Goal: Information Seeking & Learning: Compare options

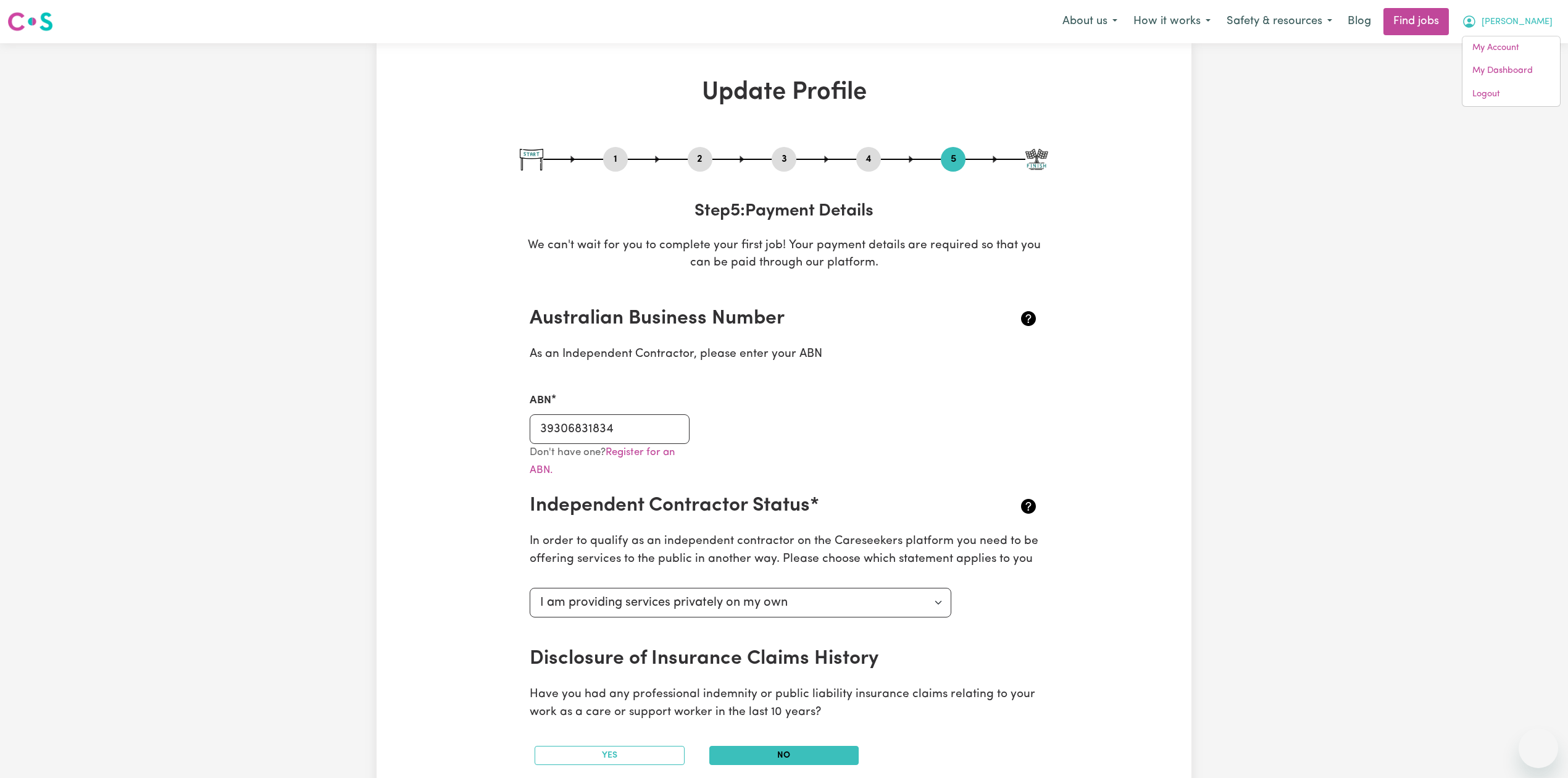
select select "I am providing services privately on my own"
click at [1523, 71] on link "My Dashboard" at bounding box center [1511, 71] width 97 height 24
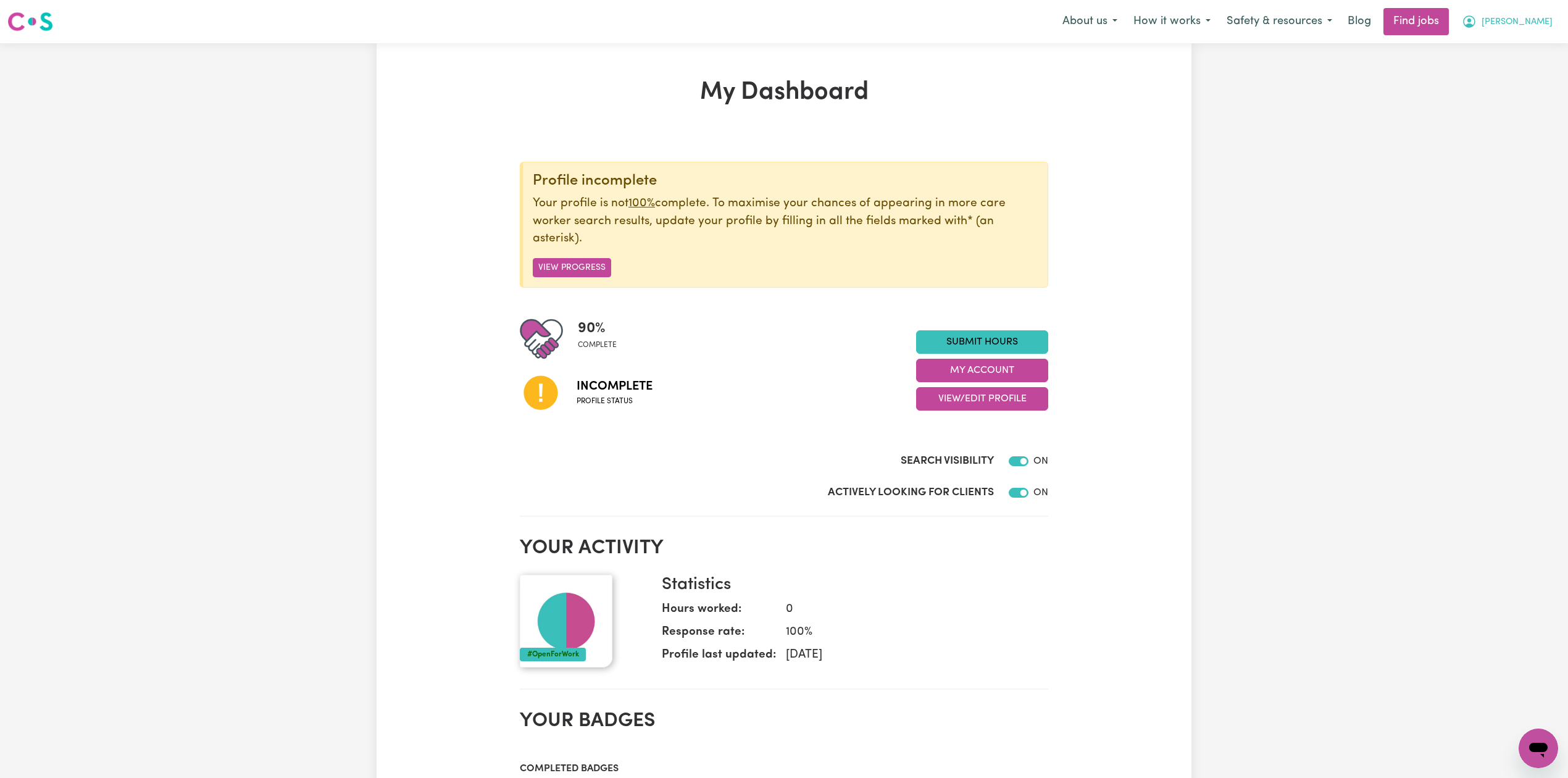
drag, startPoint x: 1502, startPoint y: 21, endPoint x: 1510, endPoint y: 30, distance: 12.0
click at [1502, 21] on div "About us How it works Safety & resources Blog Find jobs Sahil" at bounding box center [1307, 22] width 506 height 27
click at [1536, 19] on span "Sahil" at bounding box center [1517, 22] width 71 height 14
click at [1522, 92] on link "Logout" at bounding box center [1511, 95] width 97 height 24
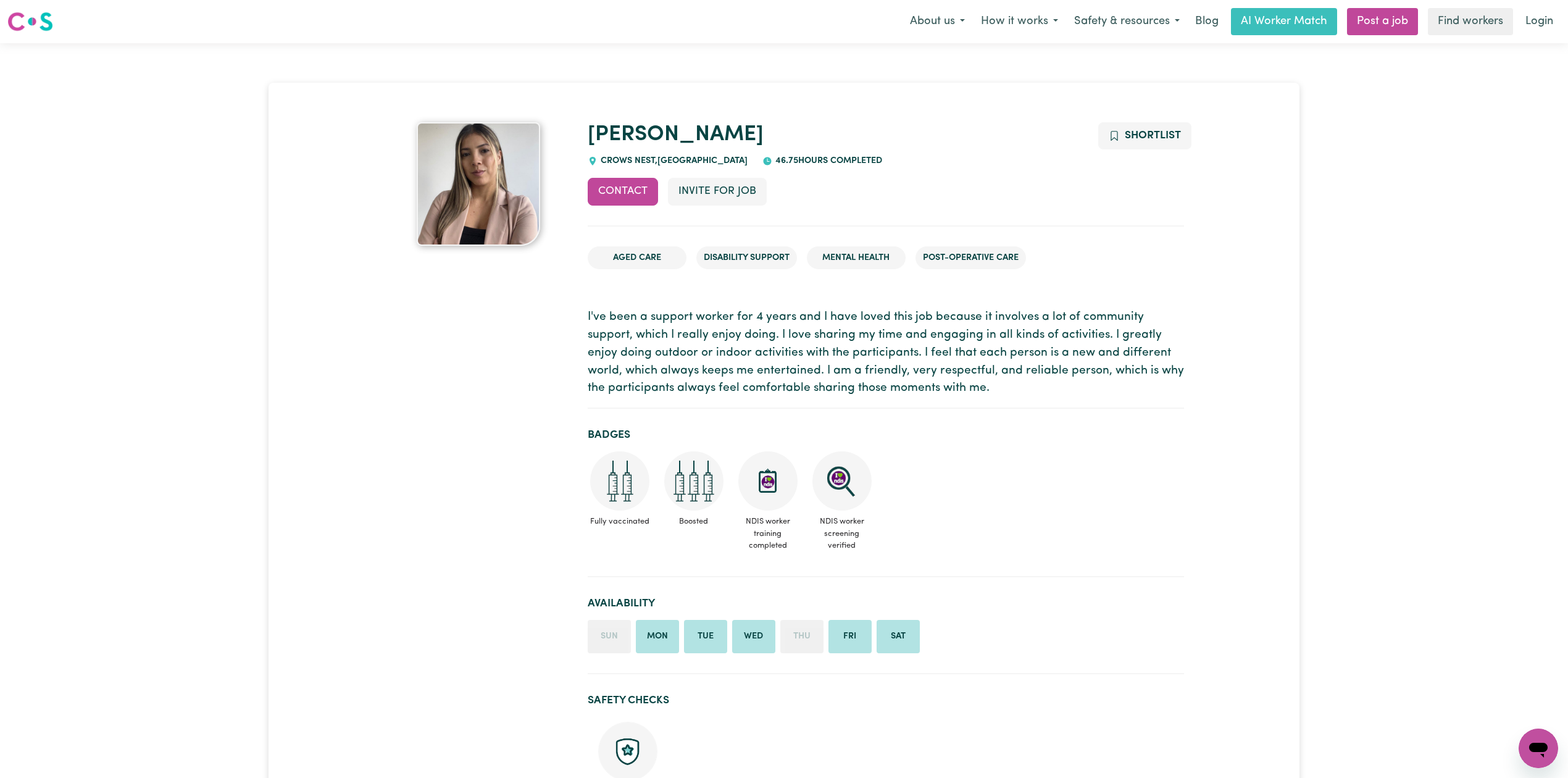
scroll to position [823, 0]
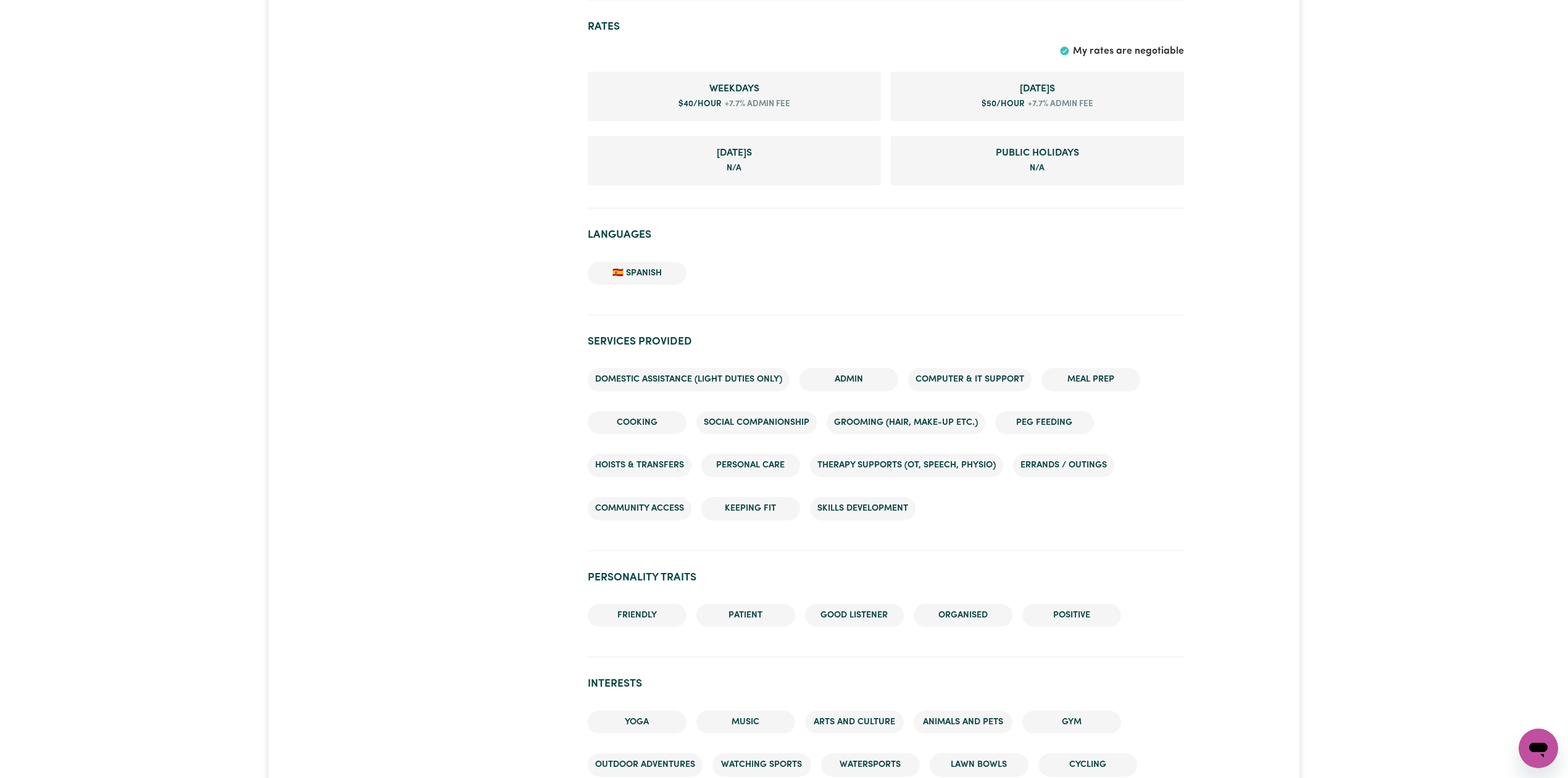
click at [359, 153] on div "Andrea CROWS NEST , New South Wales 46.75 hours completed Contact Invite for Jo…" at bounding box center [784, 369] width 1030 height 2218
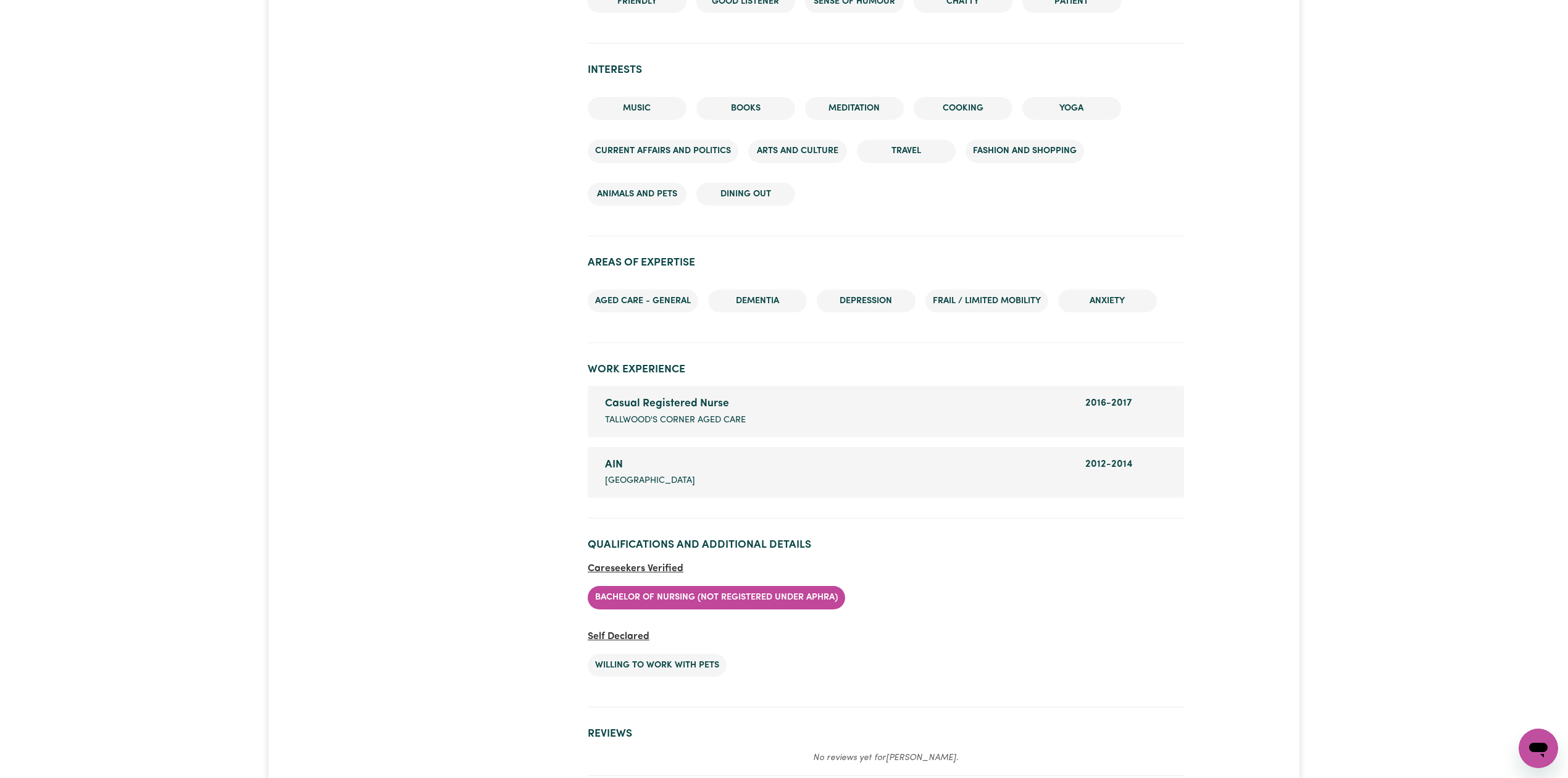
scroll to position [1721, 0]
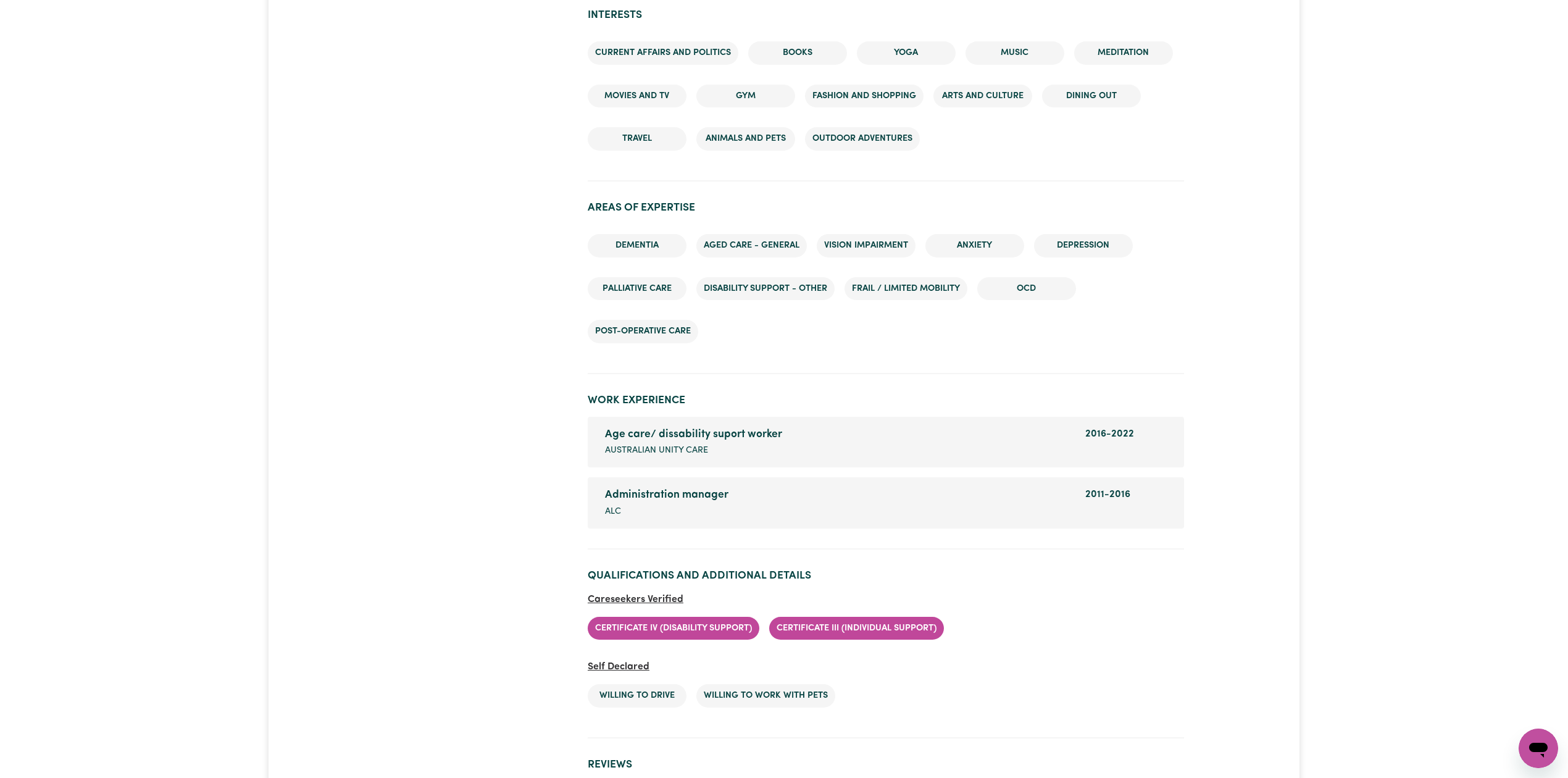
scroll to position [1600, 0]
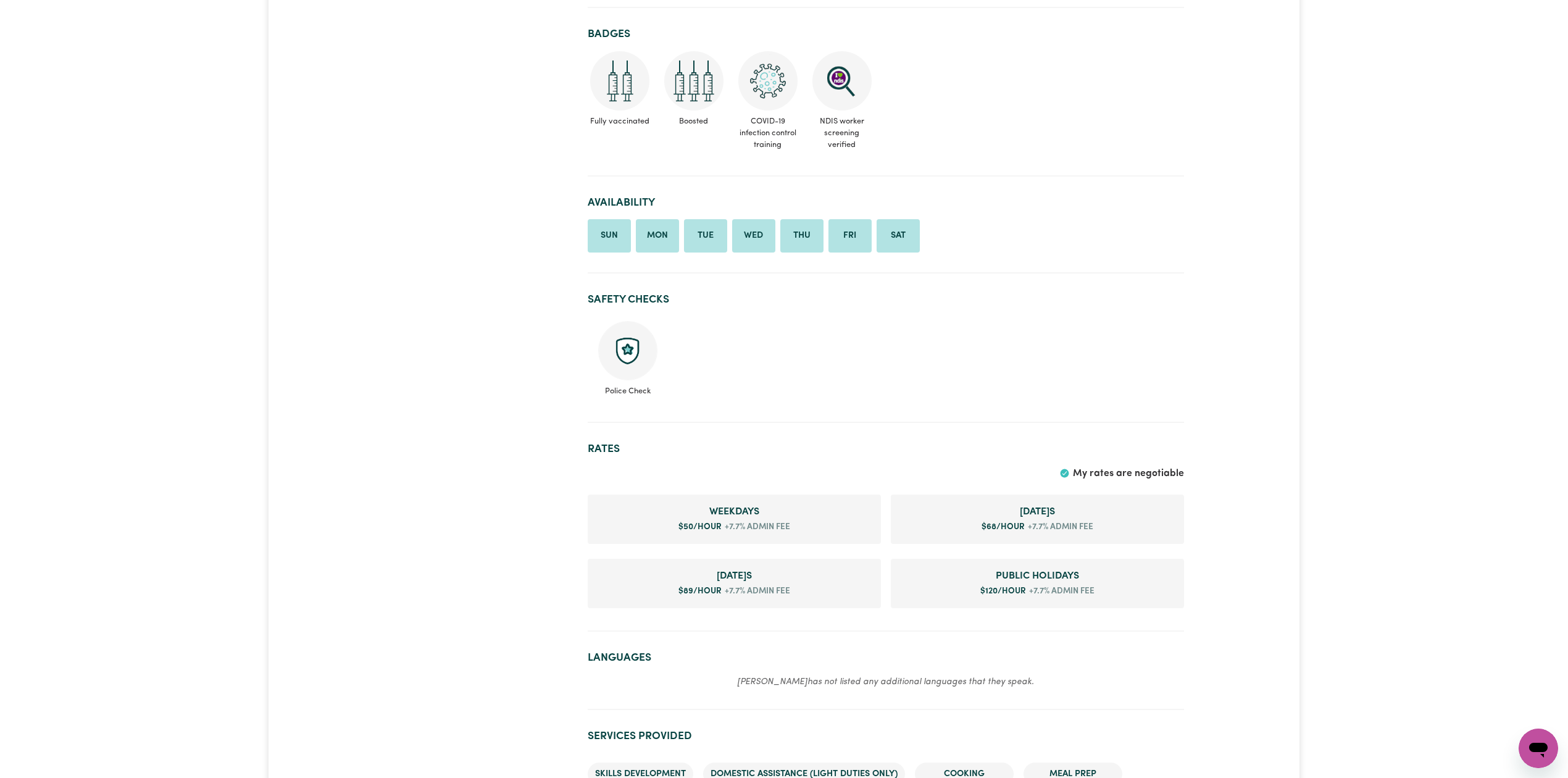
scroll to position [317, 0]
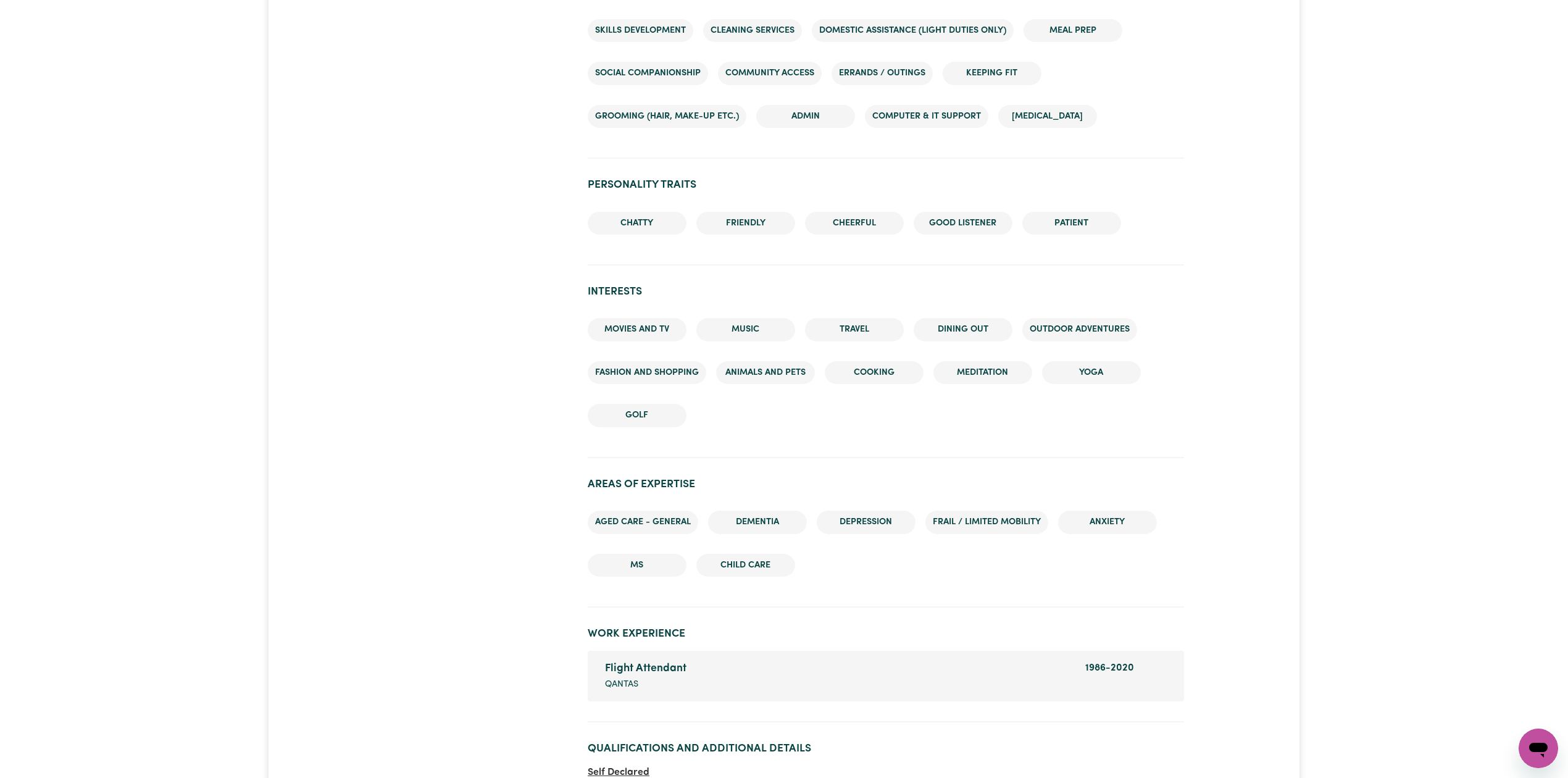
scroll to position [688, 0]
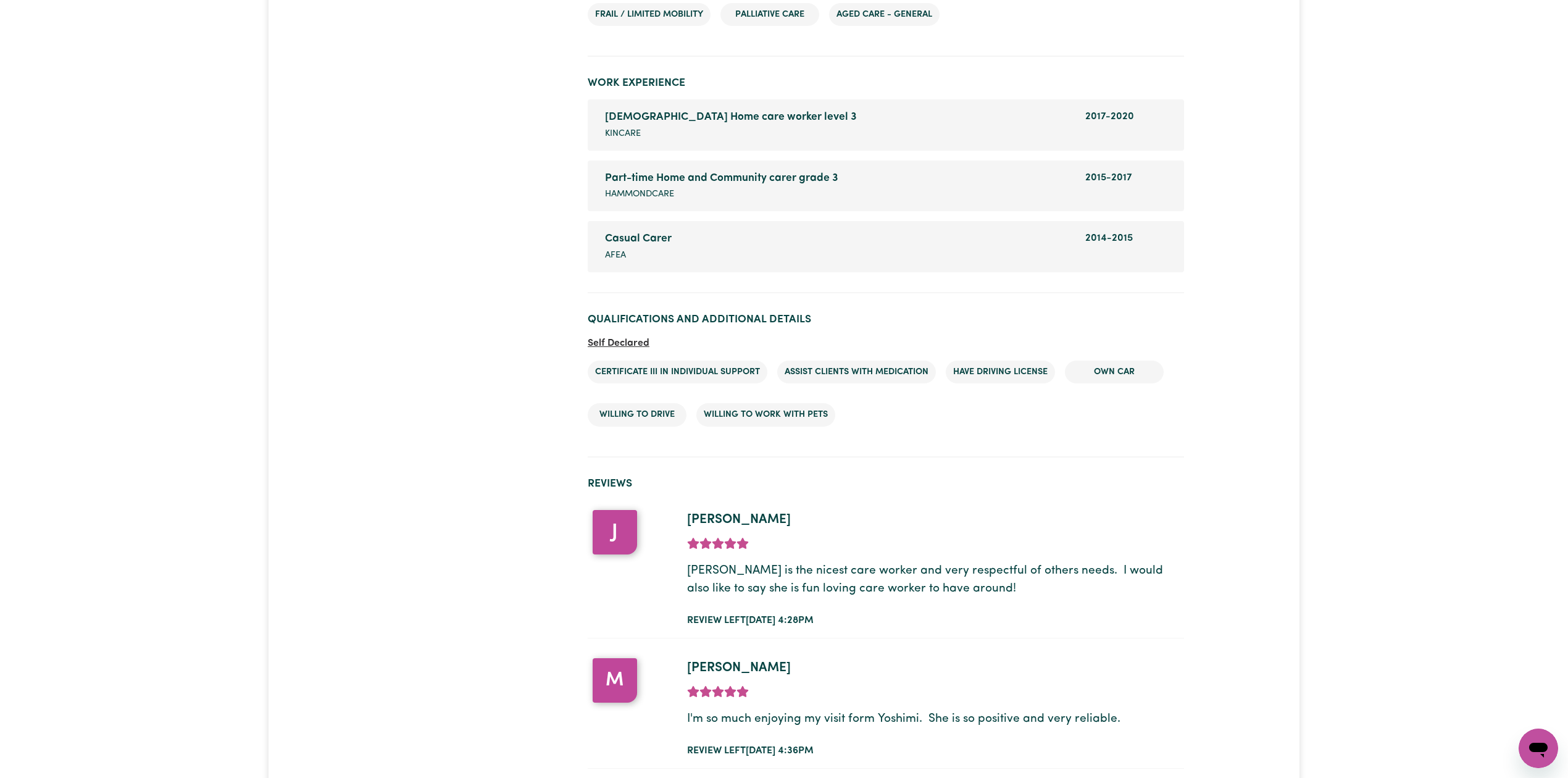
scroll to position [1773, 0]
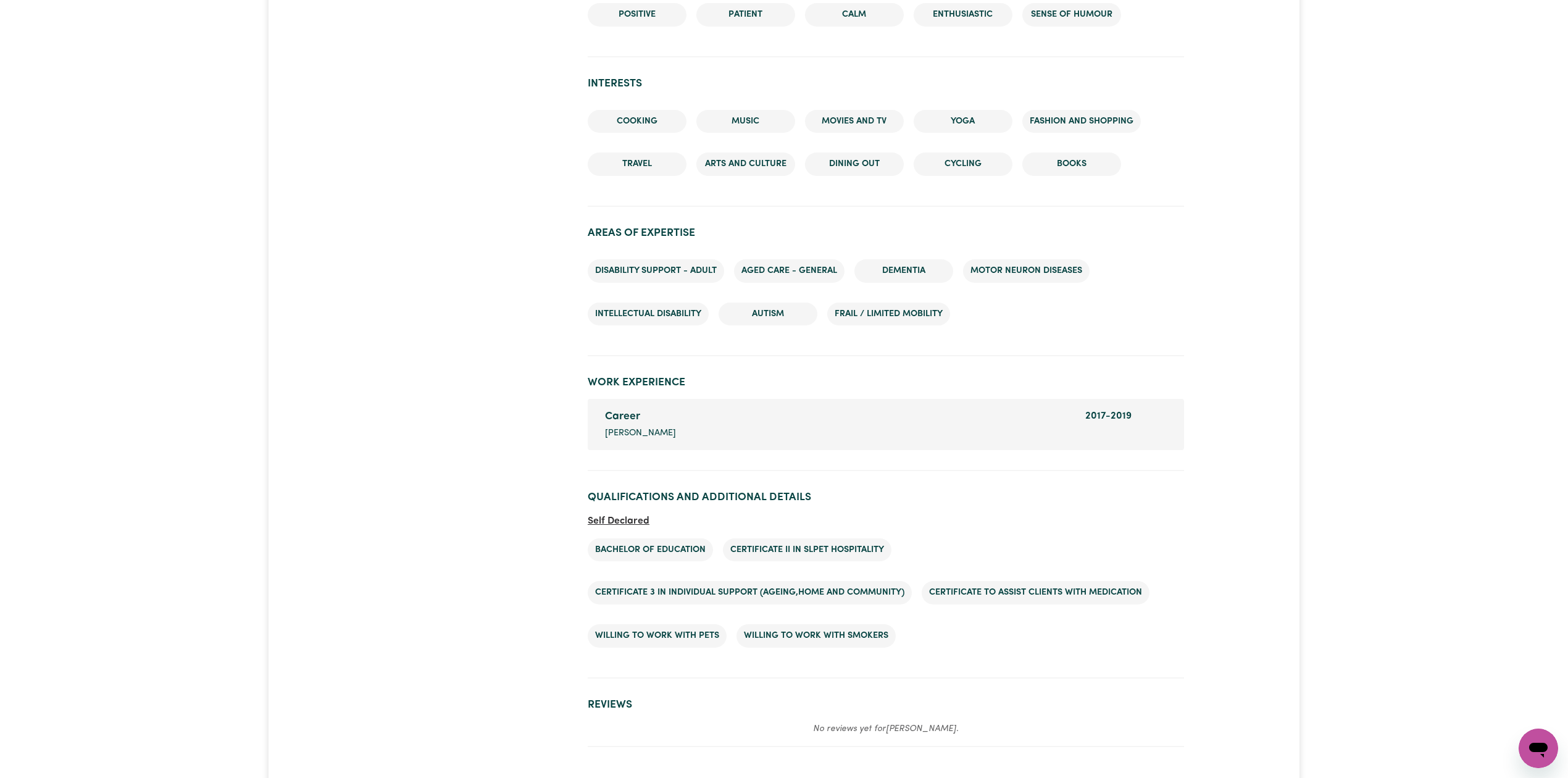
scroll to position [1570, 0]
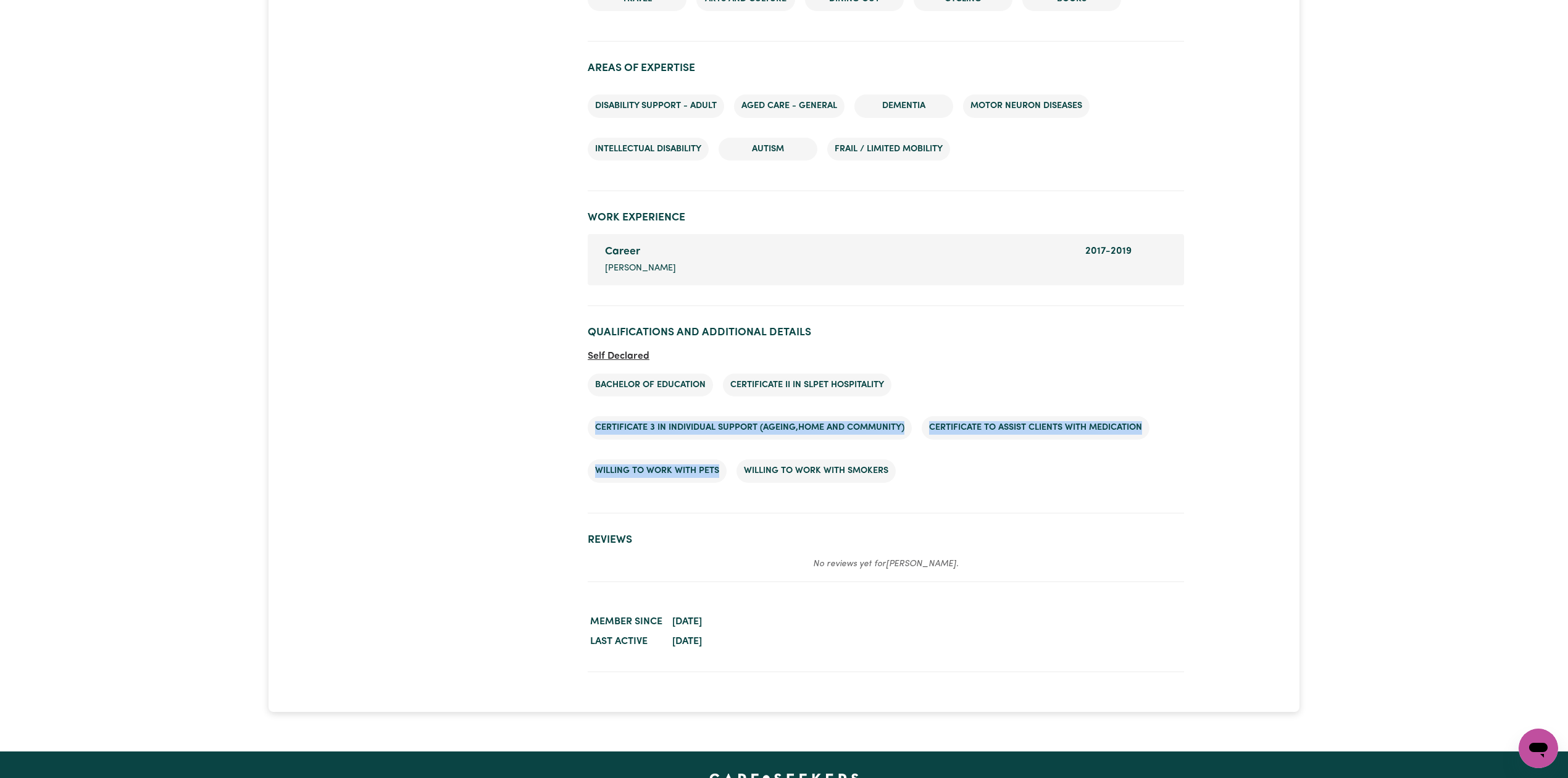
drag, startPoint x: 803, startPoint y: 411, endPoint x: 873, endPoint y: 467, distance: 89.6
click at [869, 465] on ul "Bachelor of Education Certificate II in SLPET Hospitality Certificate 3 In Indi…" at bounding box center [886, 428] width 597 height 129
click at [915, 484] on ul "Bachelor of Education Certificate II in SLPET Hospitality Certificate 3 In Indi…" at bounding box center [886, 428] width 597 height 129
drag, startPoint x: 948, startPoint y: 393, endPoint x: 989, endPoint y: 478, distance: 94.4
click at [989, 478] on ul "Bachelor of Education Certificate II in SLPET Hospitality Certificate 3 In Indi…" at bounding box center [886, 428] width 597 height 129
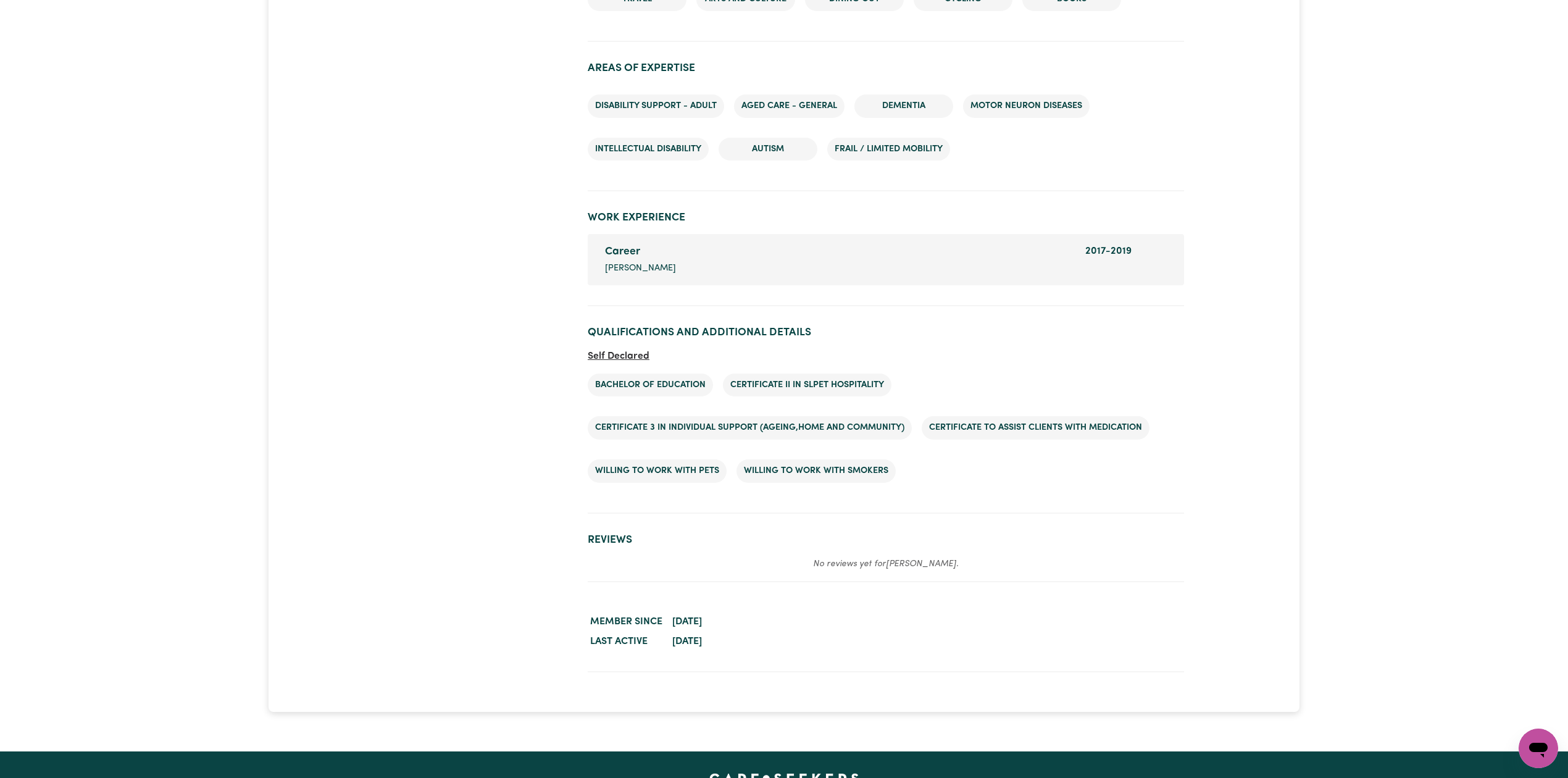
click at [1000, 496] on section "Qualifications and Additional Details Self Declared Bachelor of Education Certi…" at bounding box center [886, 414] width 597 height 198
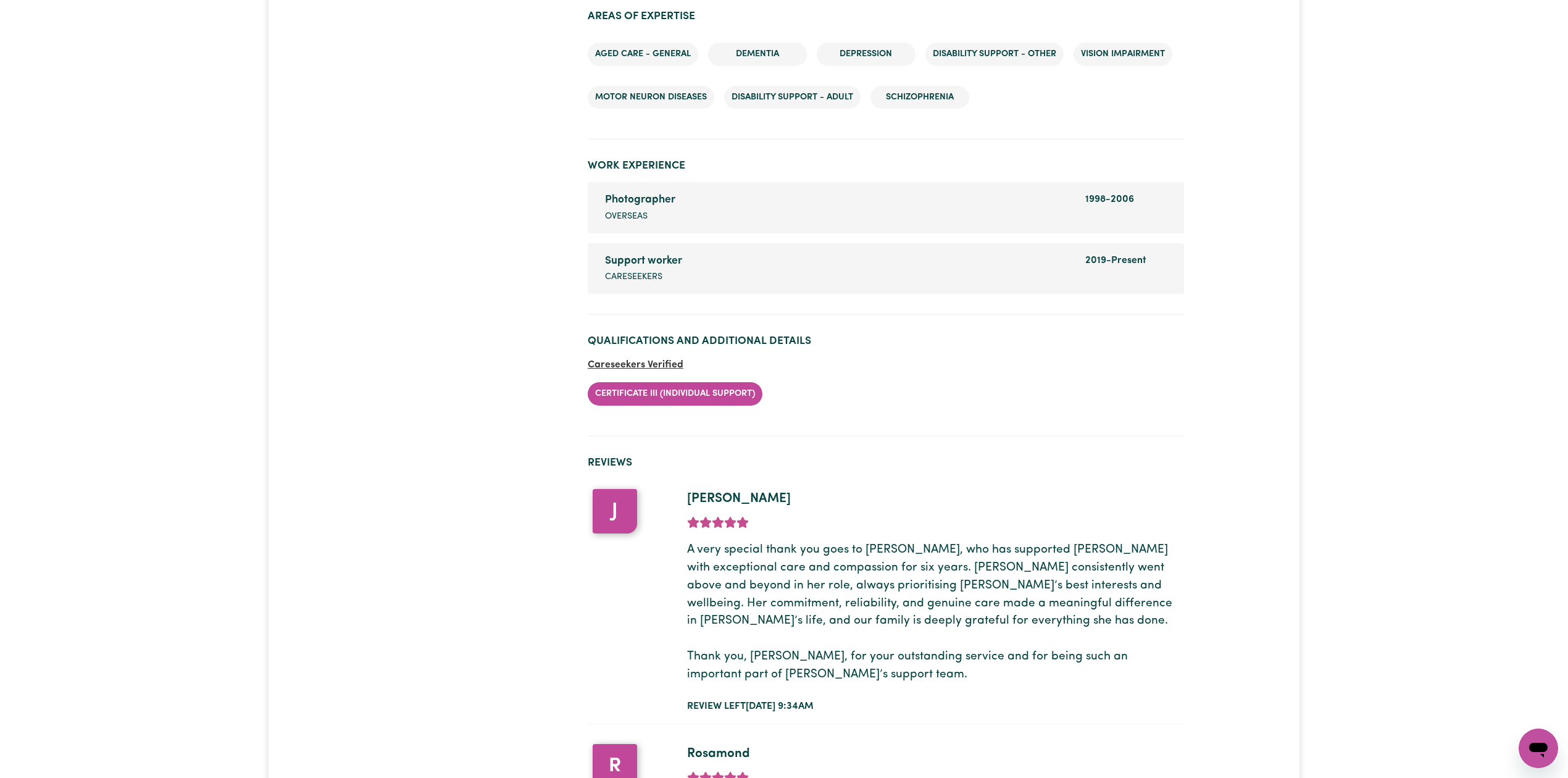
scroll to position [1478, 0]
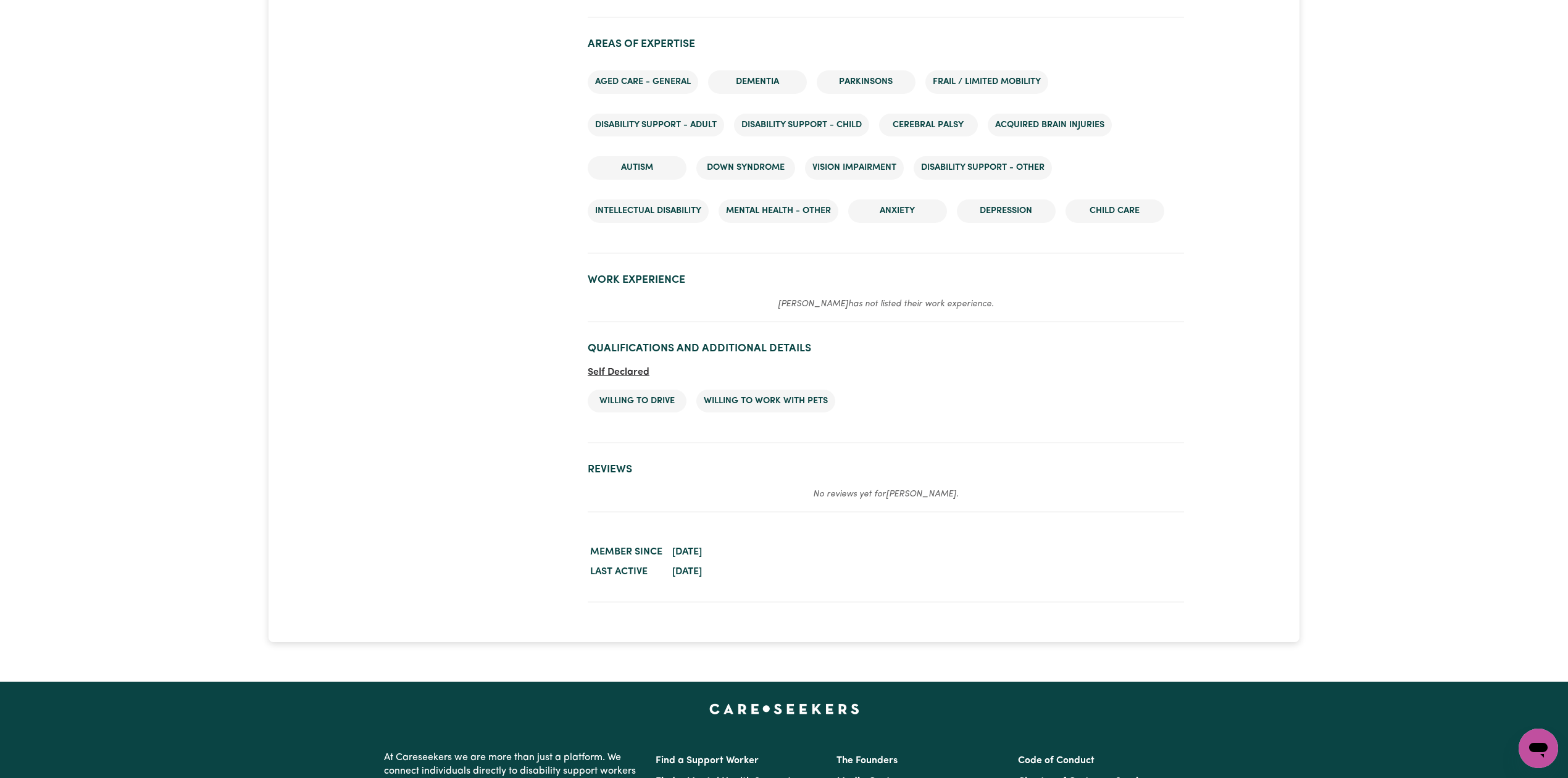
scroll to position [1652, 0]
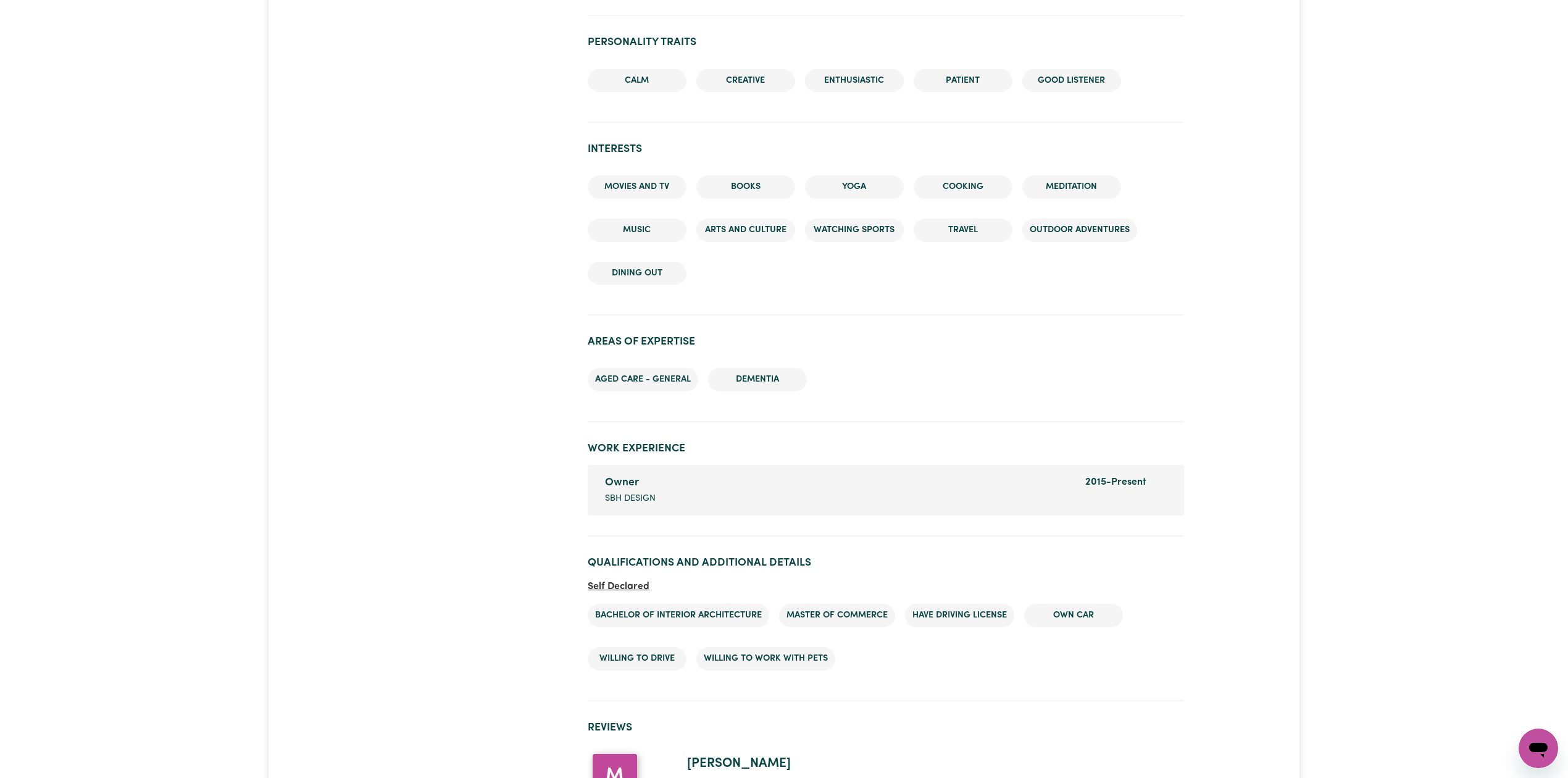
scroll to position [1475, 0]
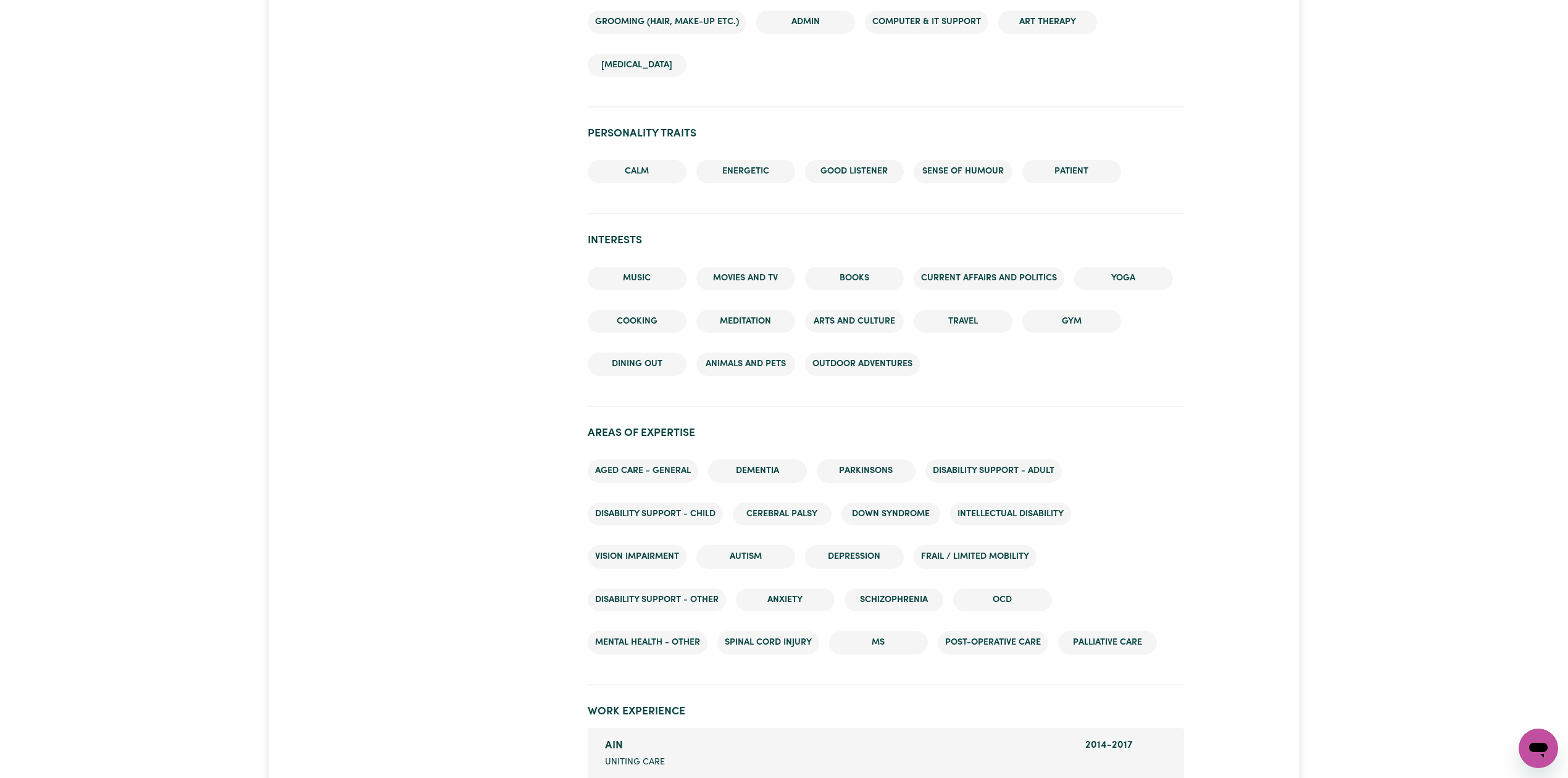
scroll to position [1814, 0]
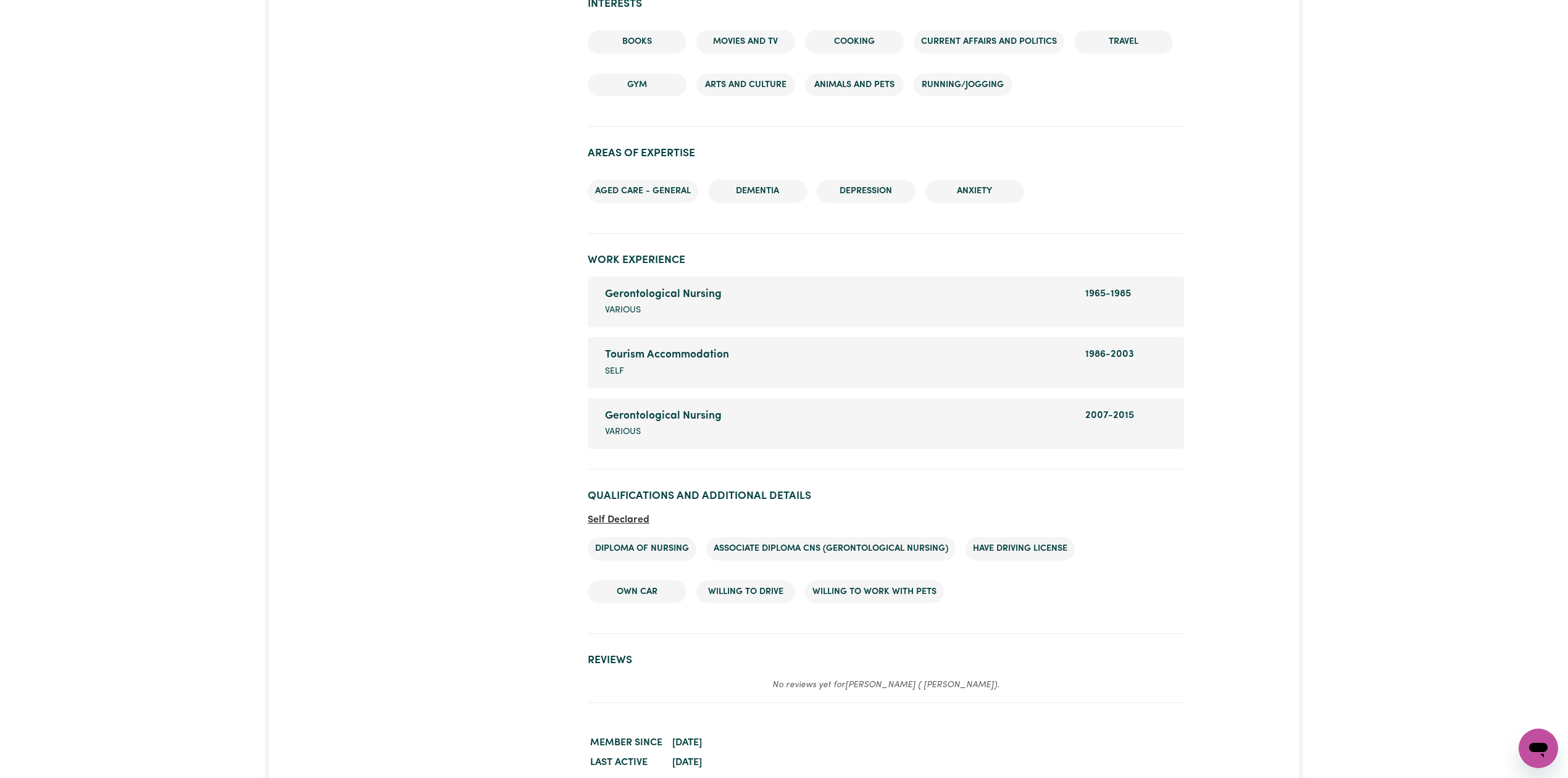
scroll to position [1438, 0]
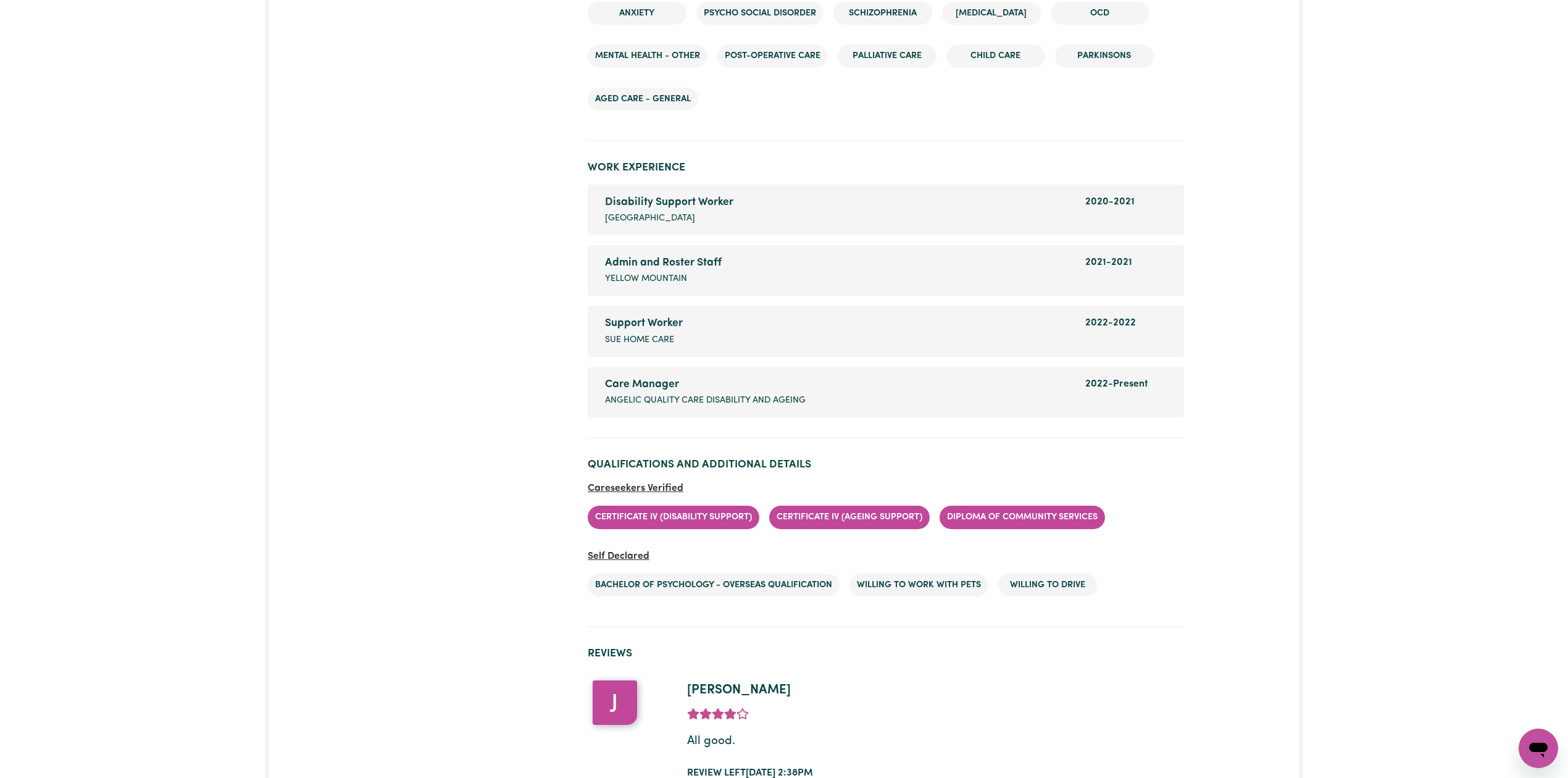
scroll to position [1853, 0]
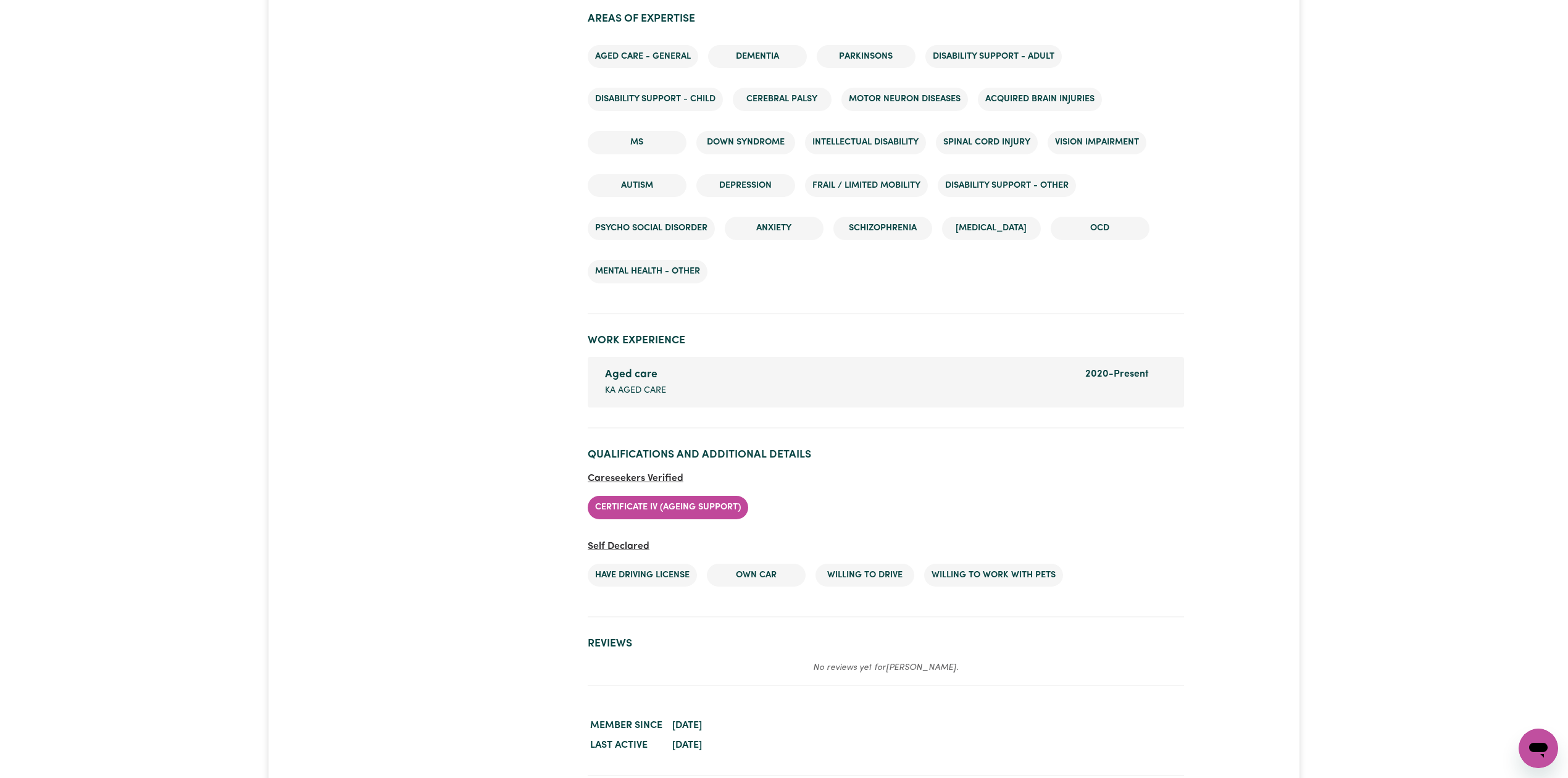
scroll to position [1785, 0]
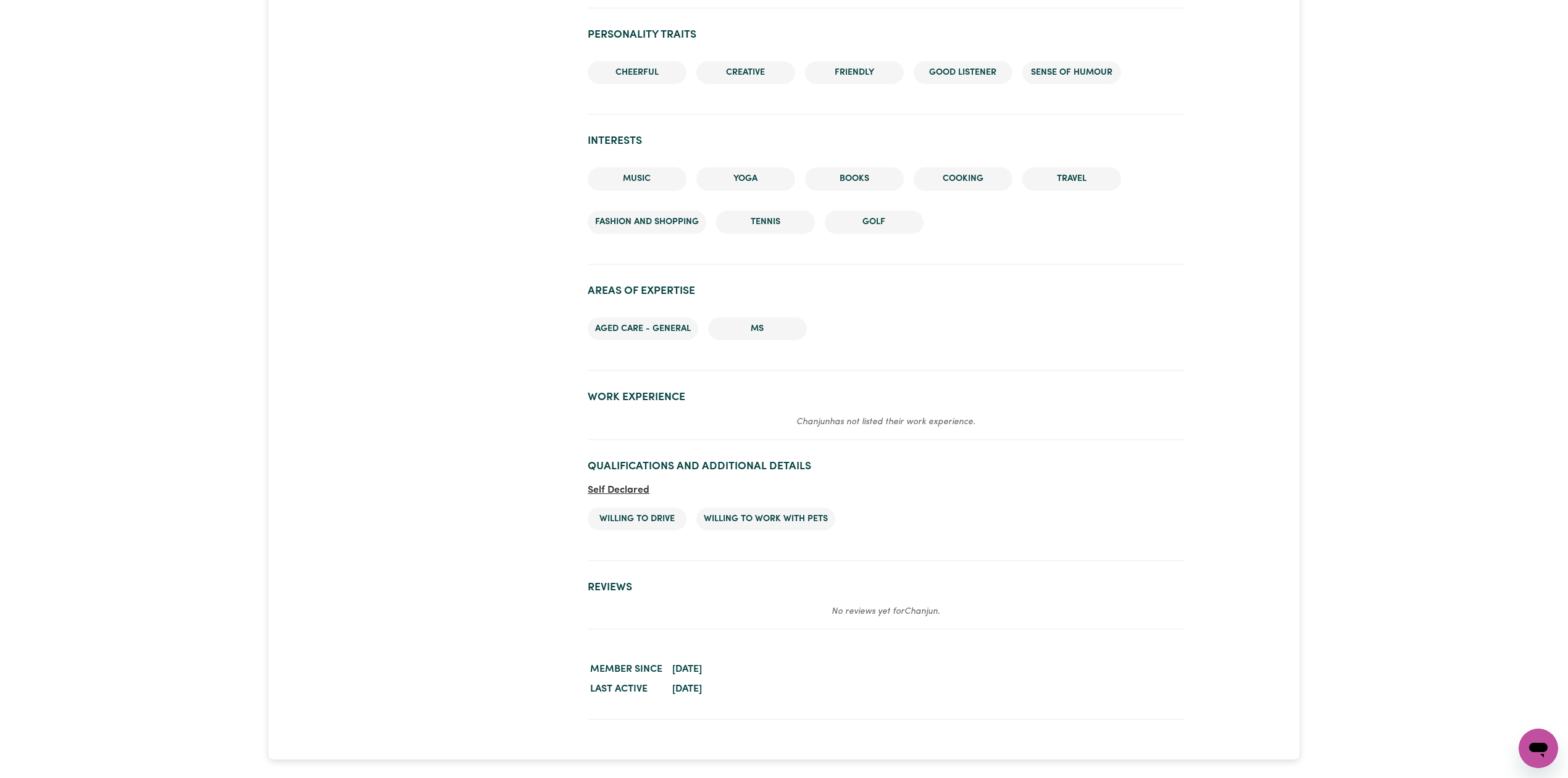
scroll to position [1259, 0]
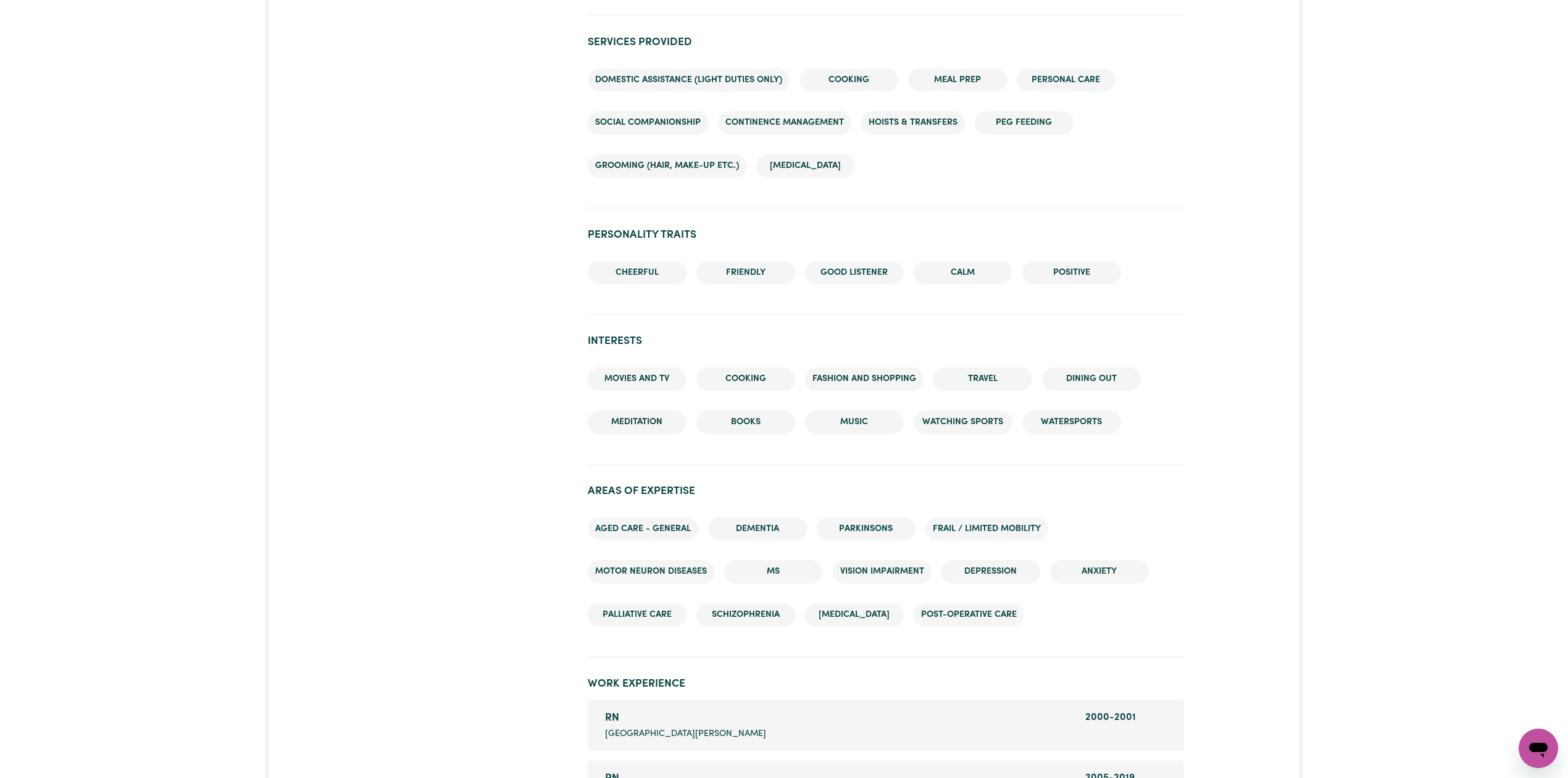
scroll to position [1056, 0]
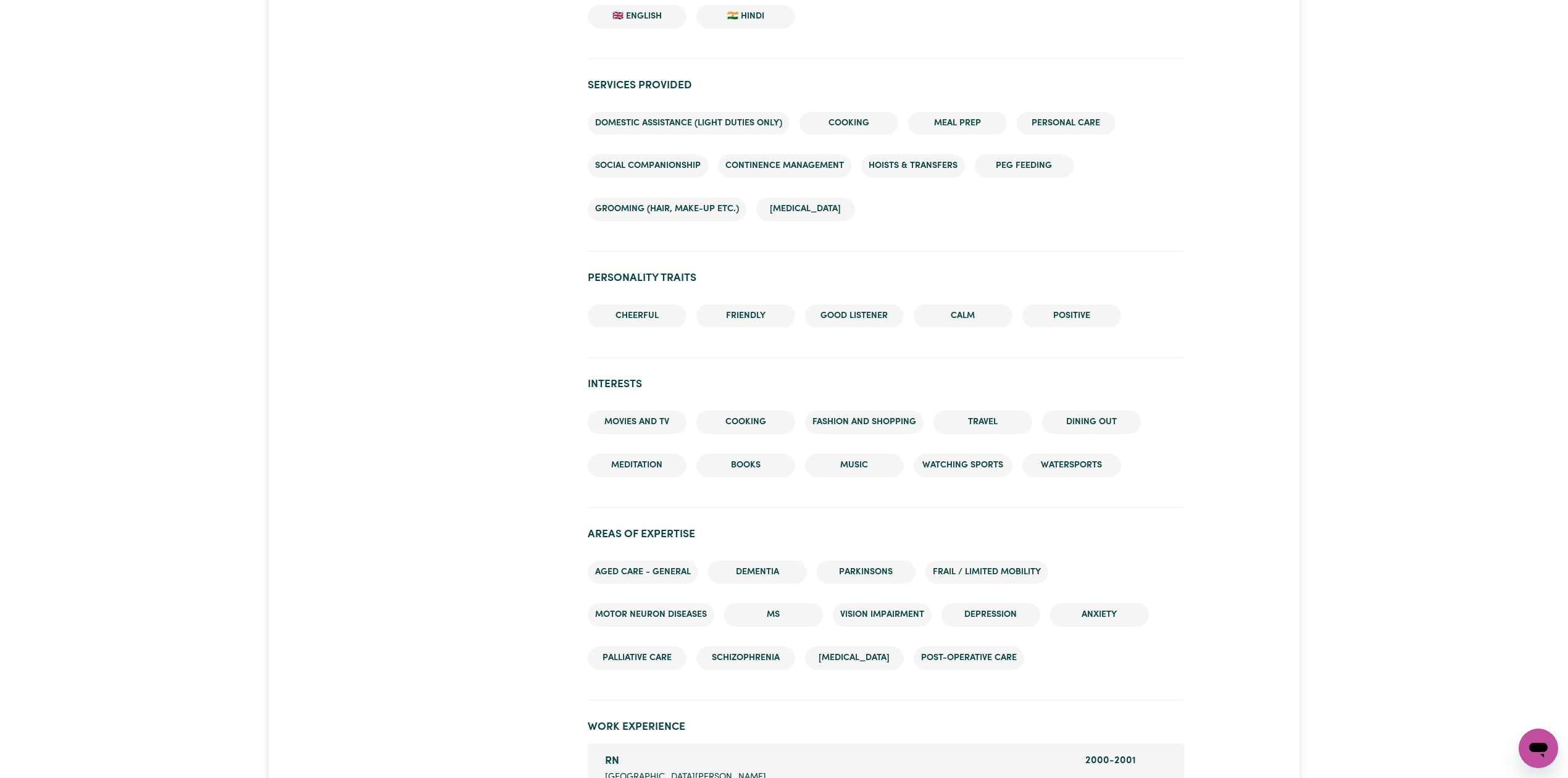
click at [445, 245] on div at bounding box center [478, 232] width 204 height 2332
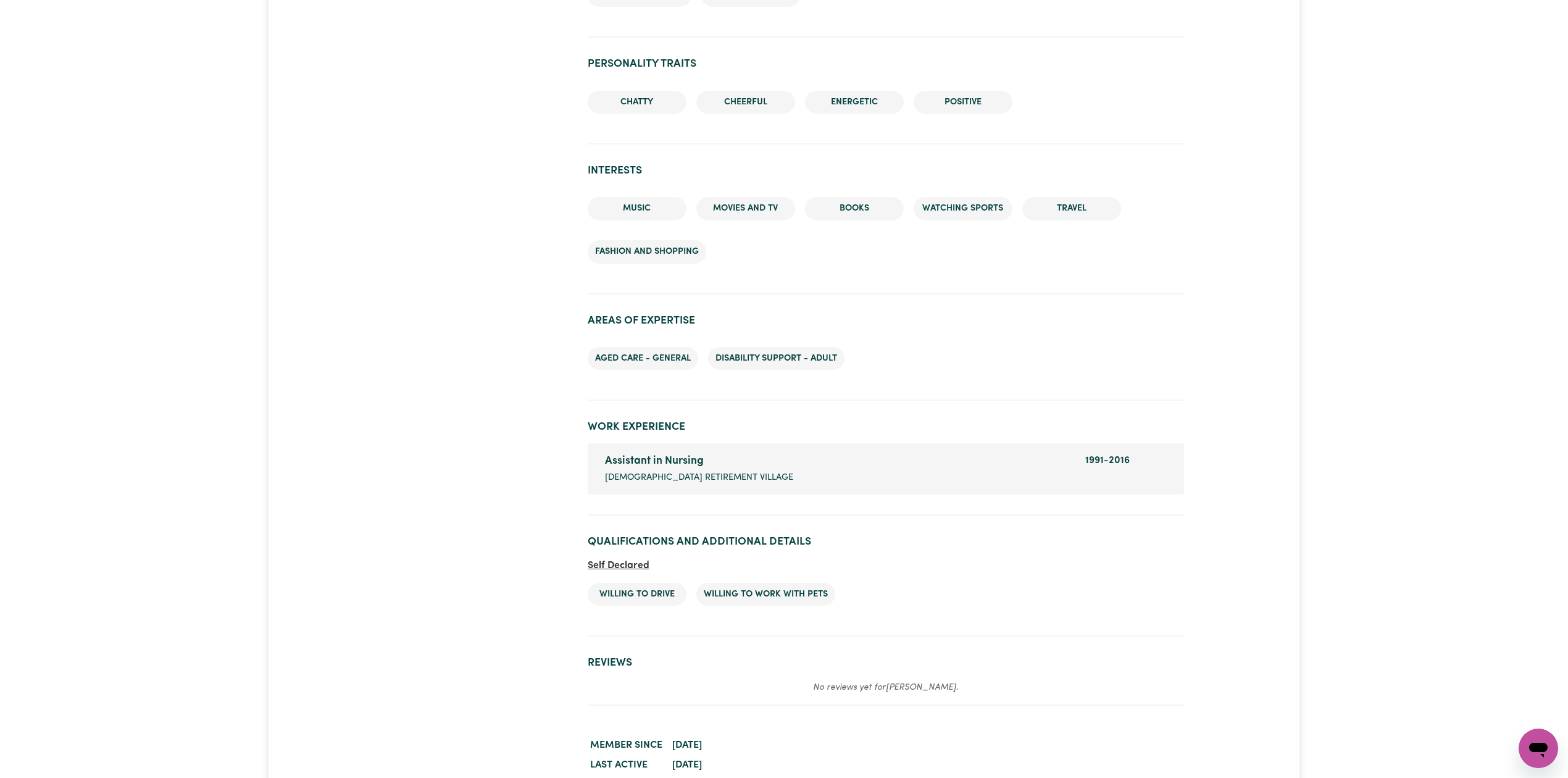
scroll to position [1198, 0]
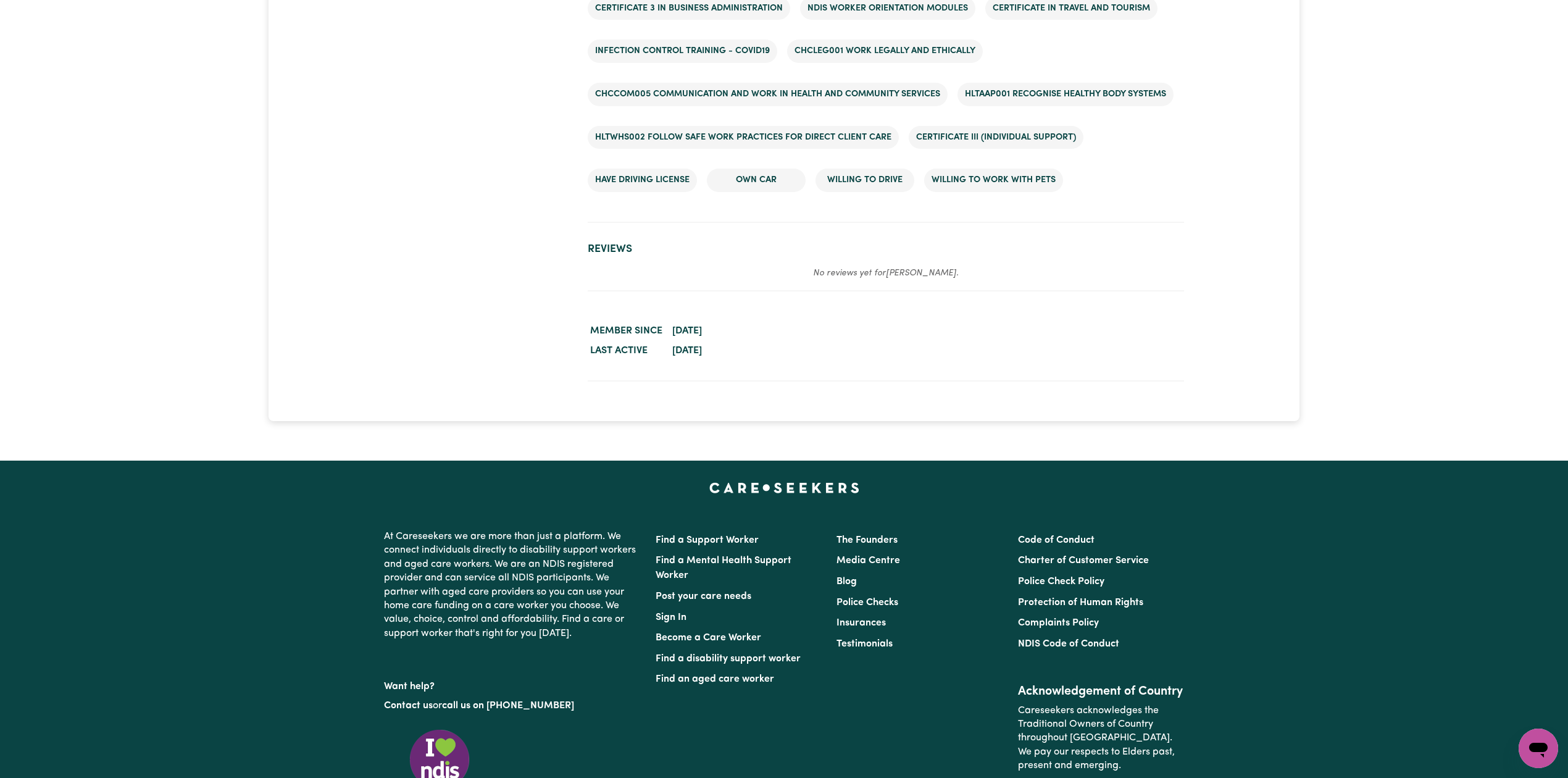
scroll to position [1939, 0]
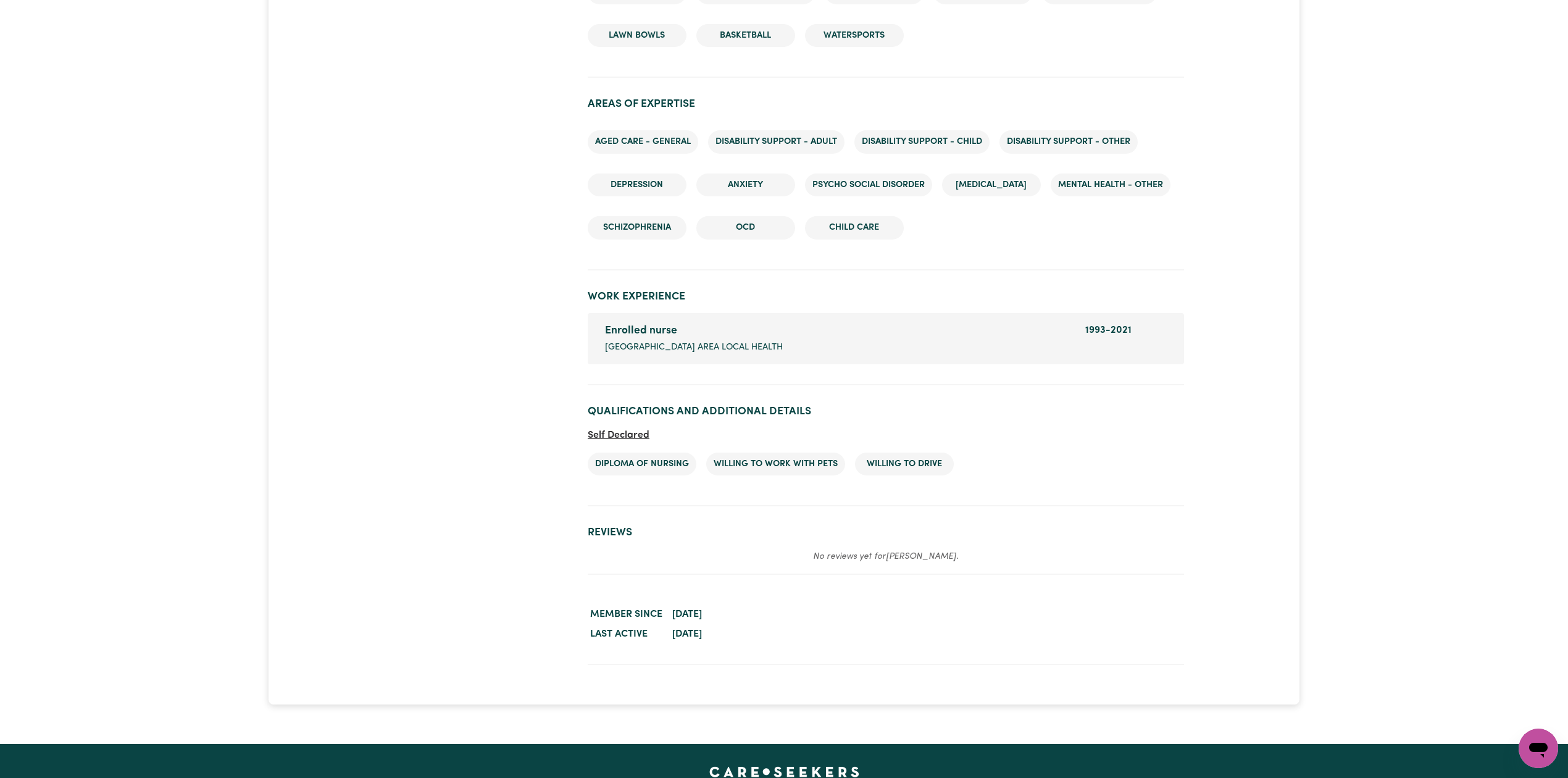
scroll to position [1598, 0]
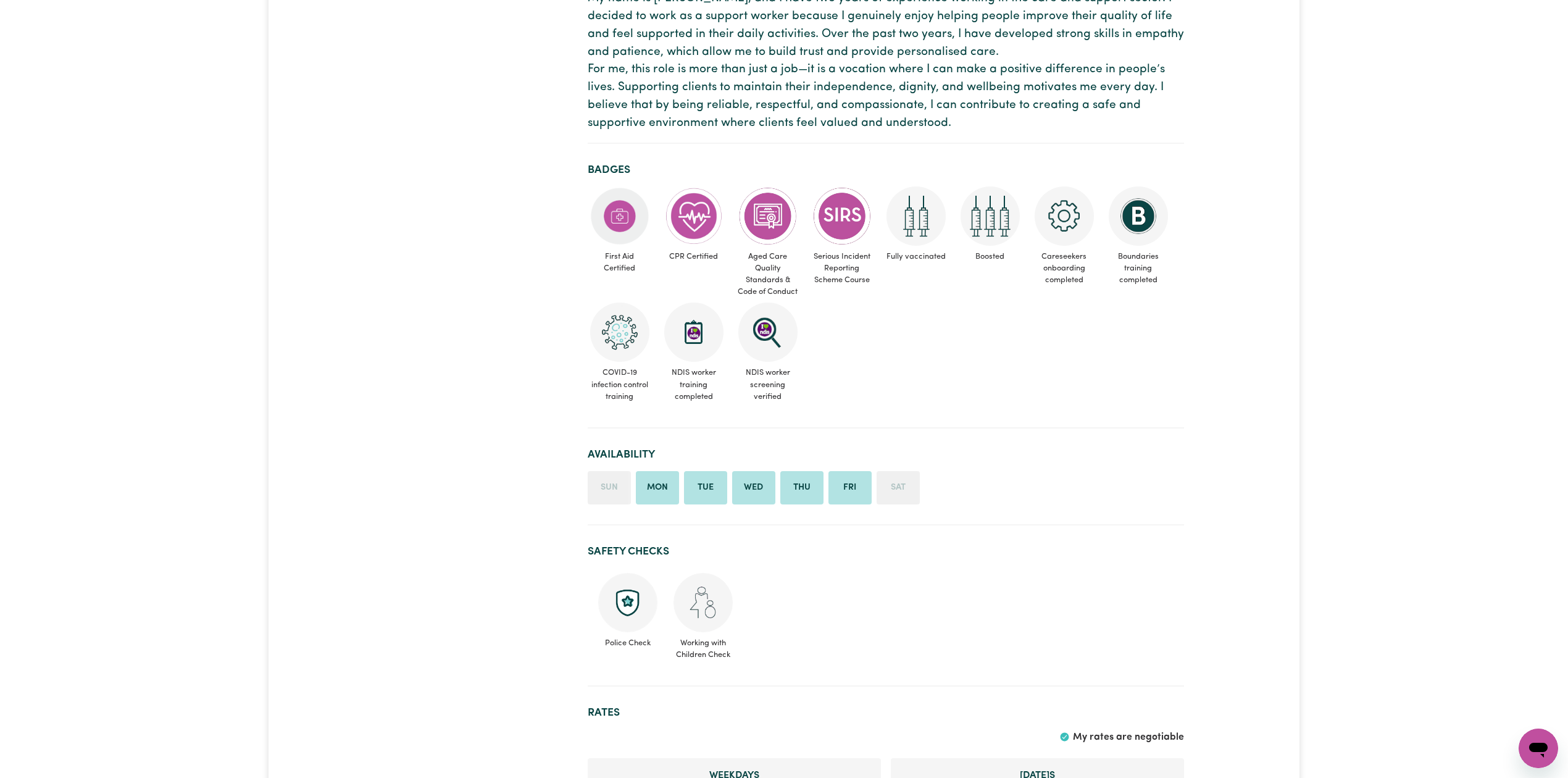
scroll to position [312, 0]
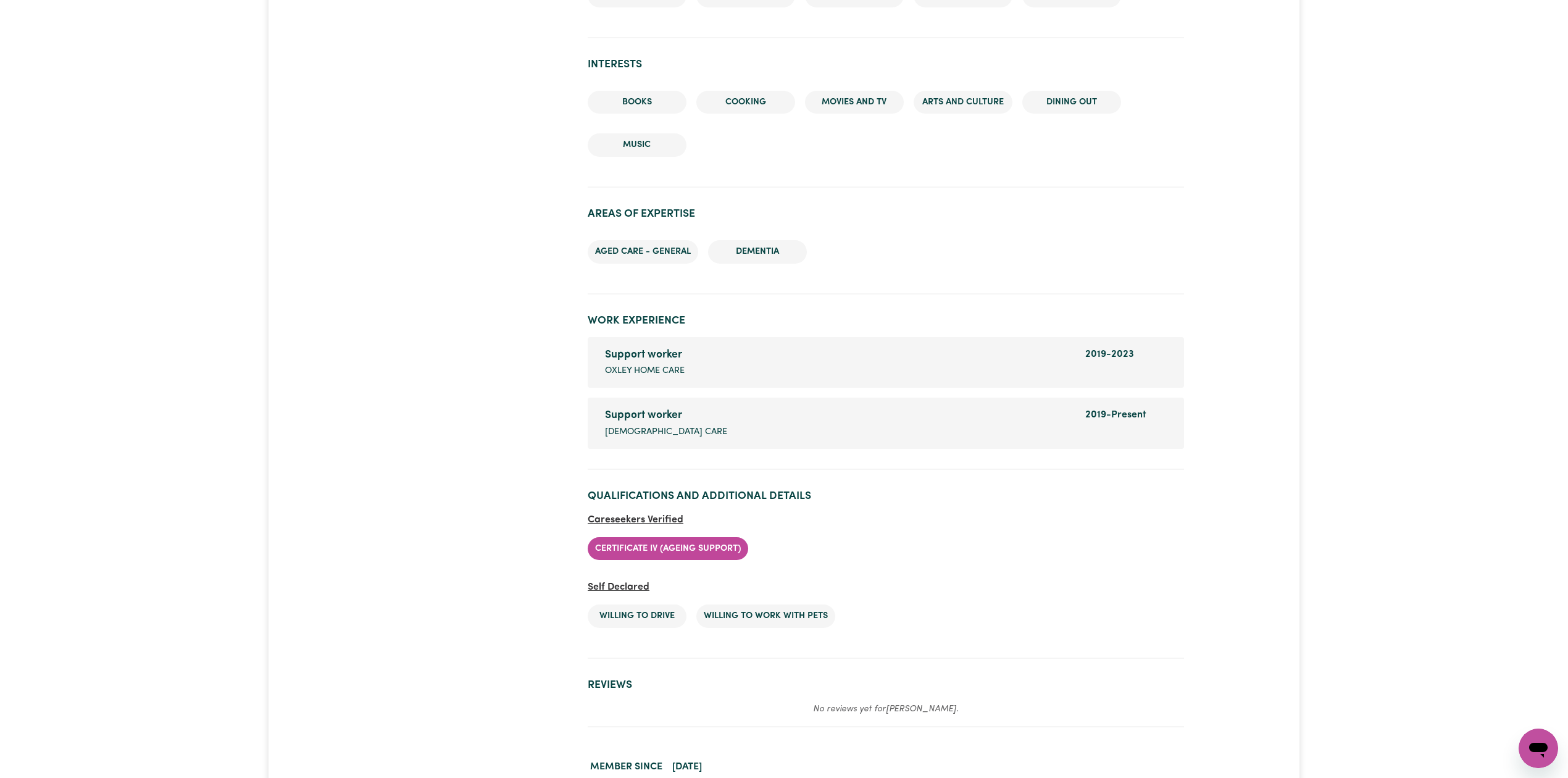
scroll to position [1342, 0]
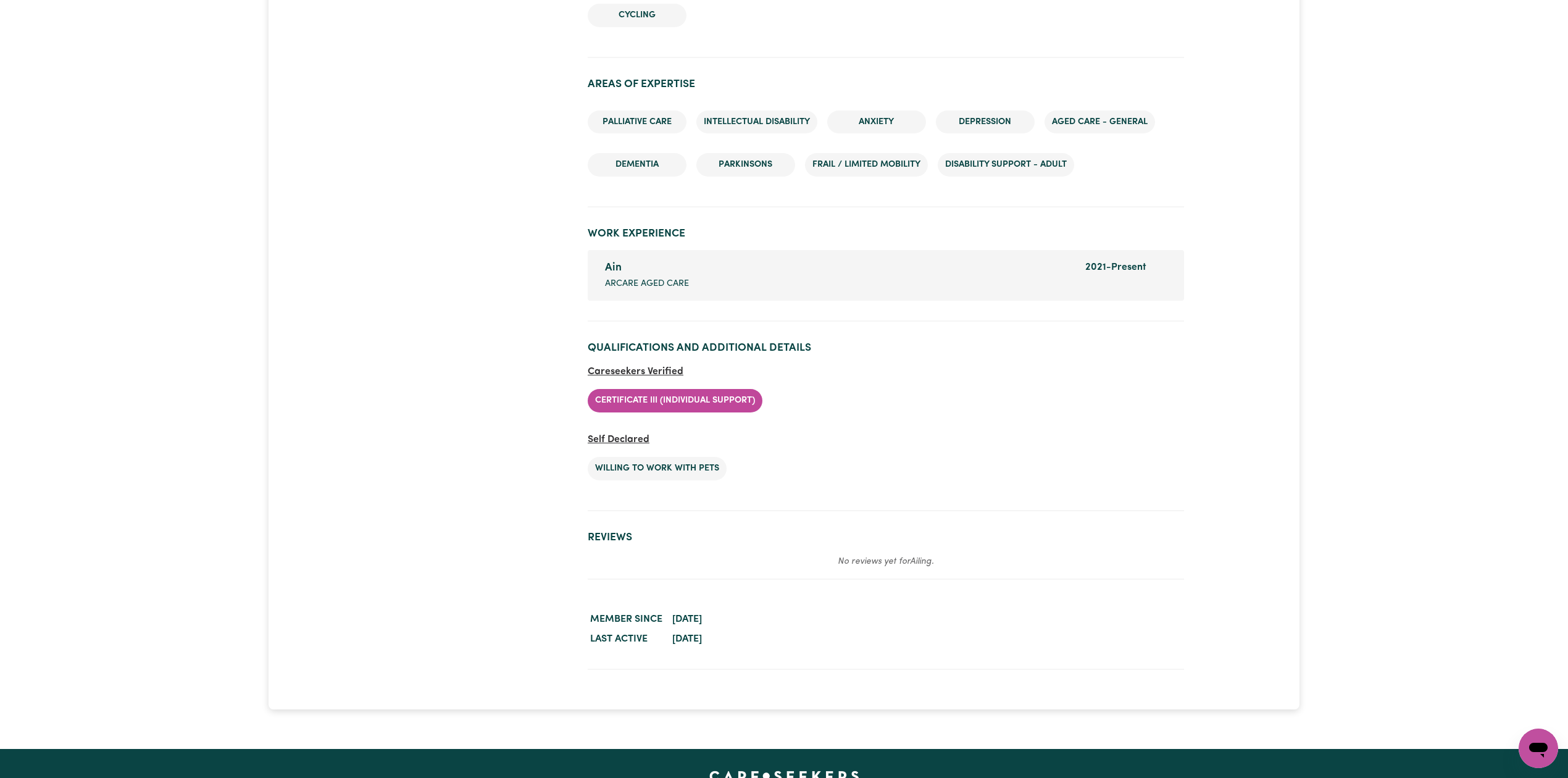
scroll to position [935, 0]
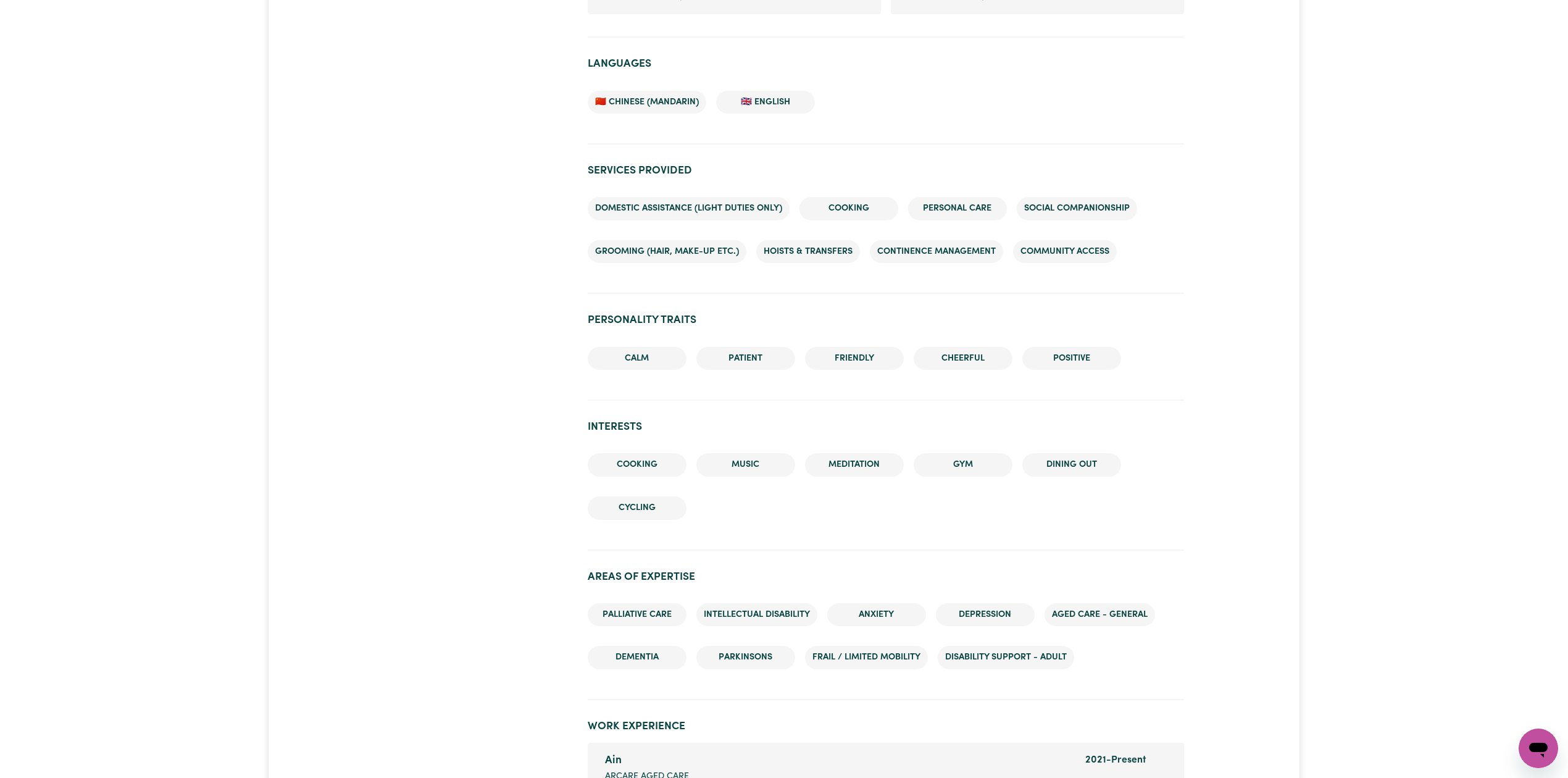
click at [346, 196] on div "Ailing DEE WHY , New South Wales 375 hours completed Contact Invite for Job Sho…" at bounding box center [784, 175] width 1030 height 2054
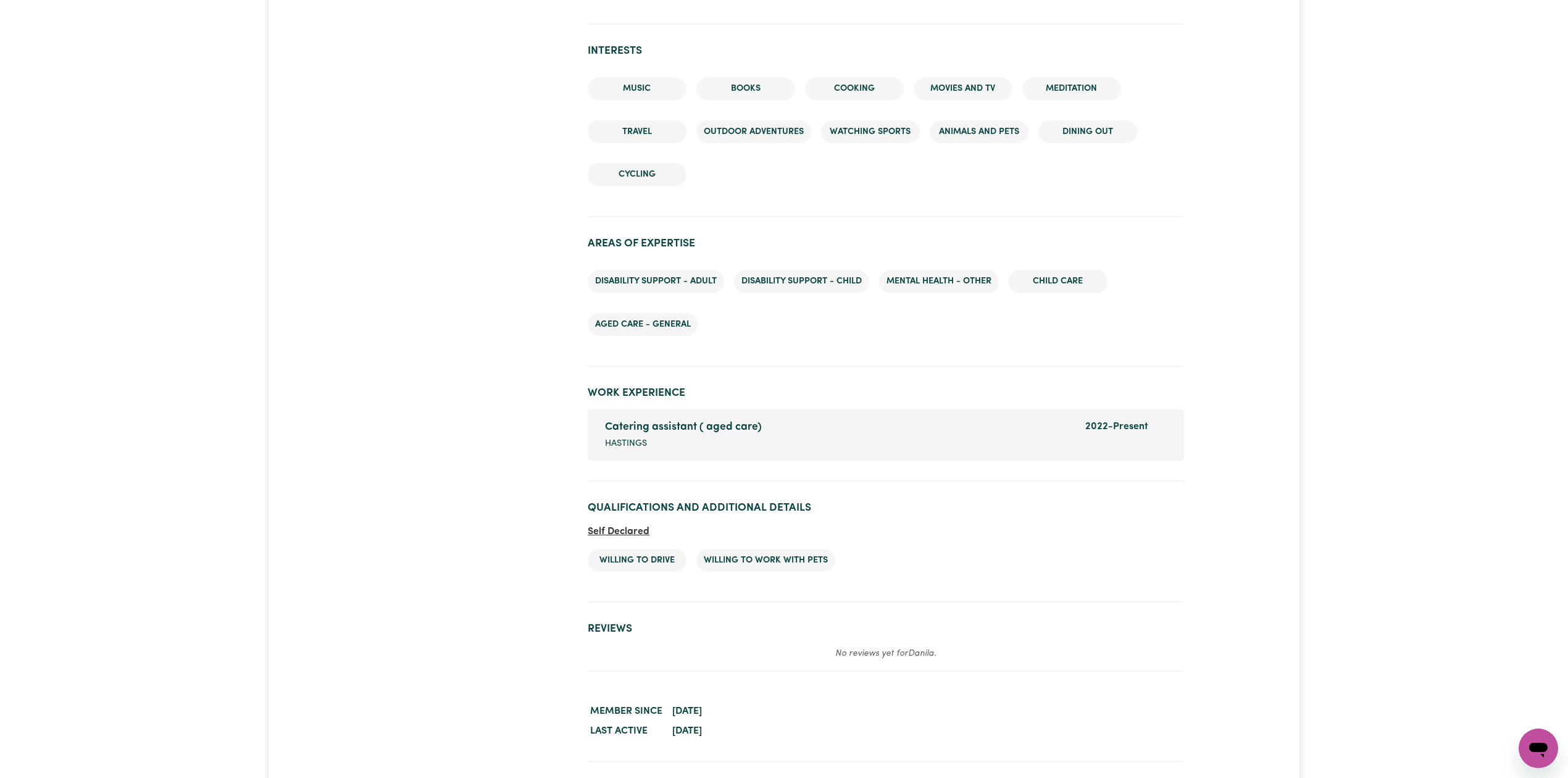
scroll to position [1368, 0]
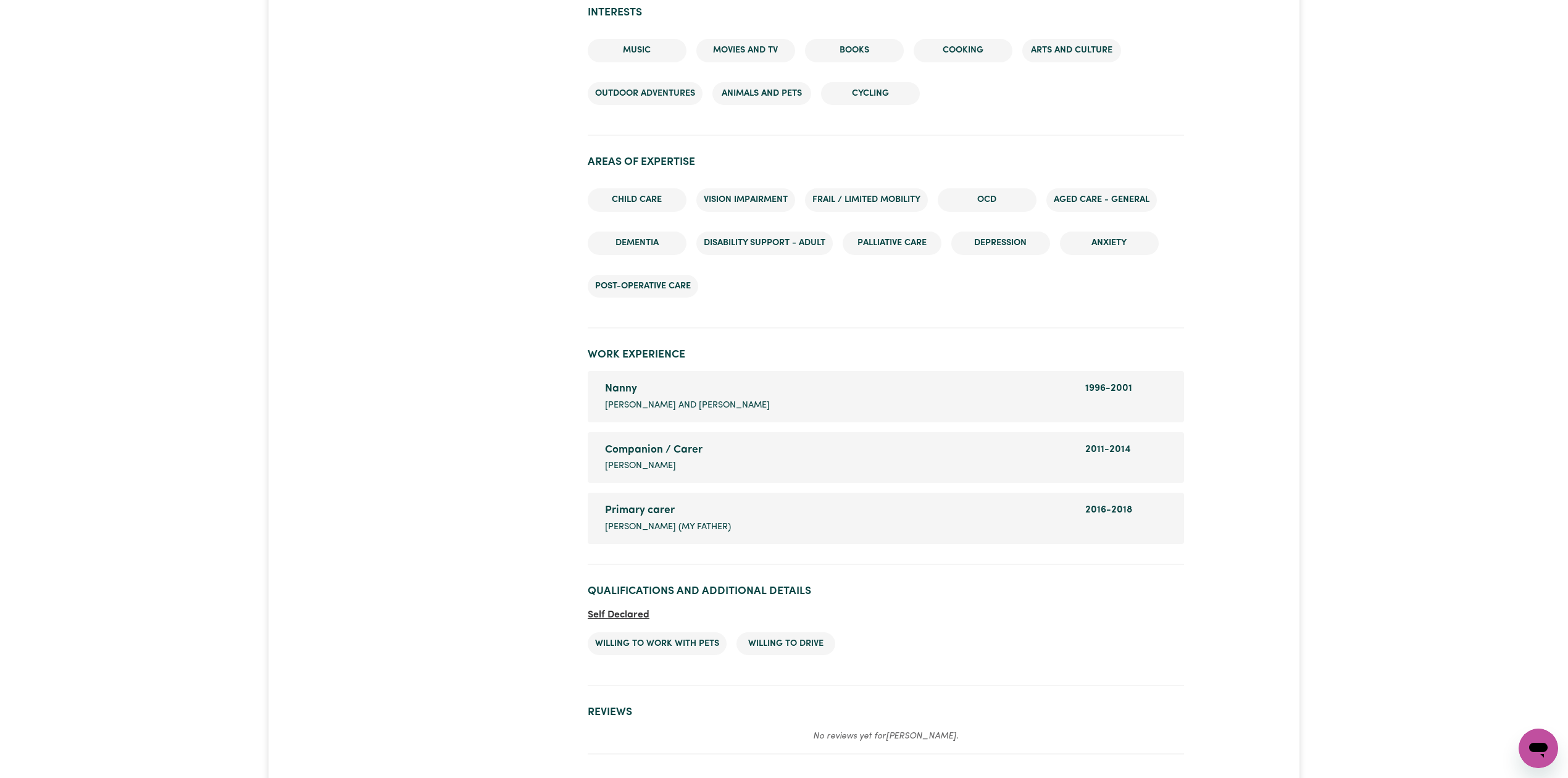
scroll to position [1728, 0]
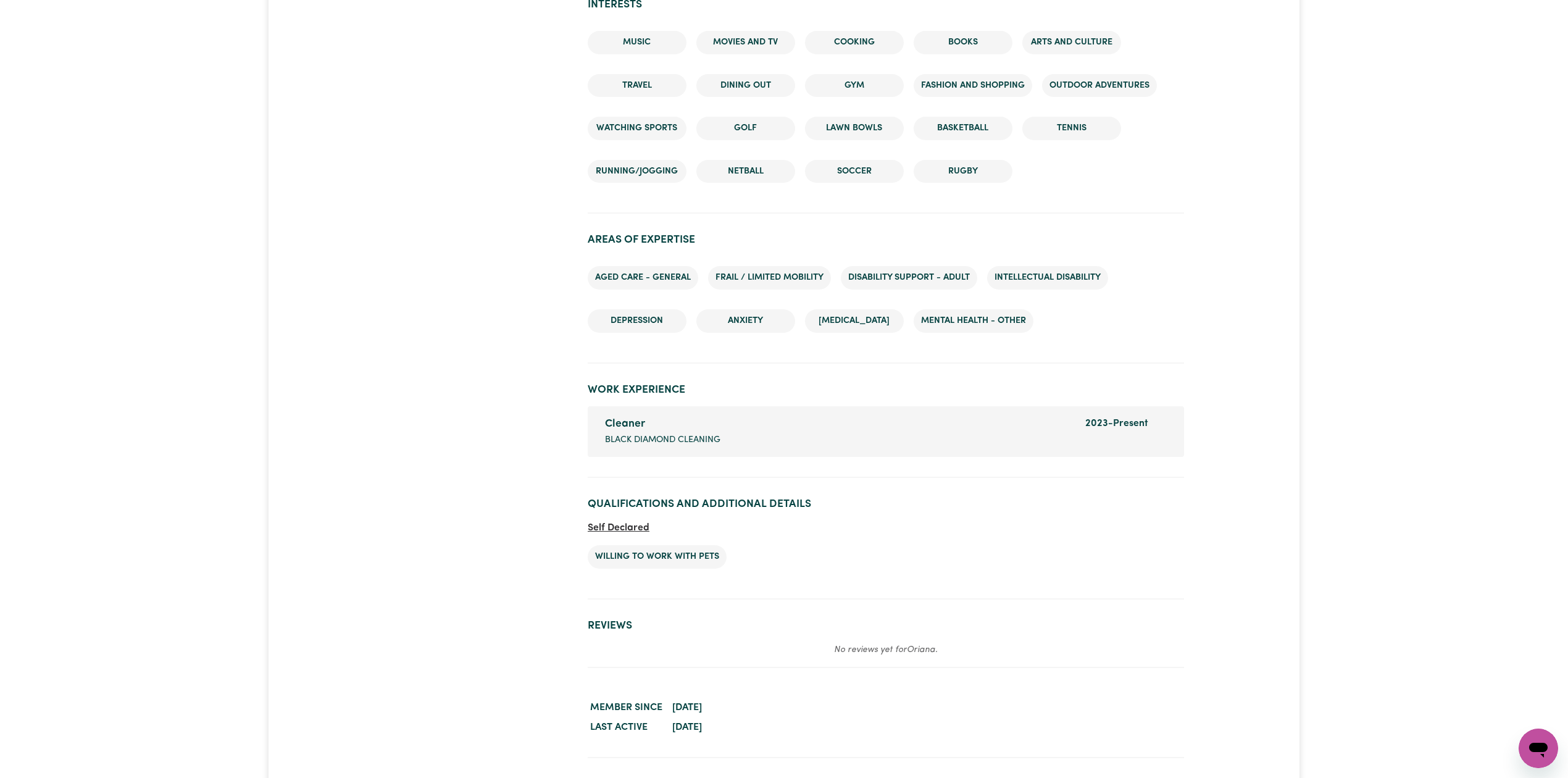
scroll to position [1448, 0]
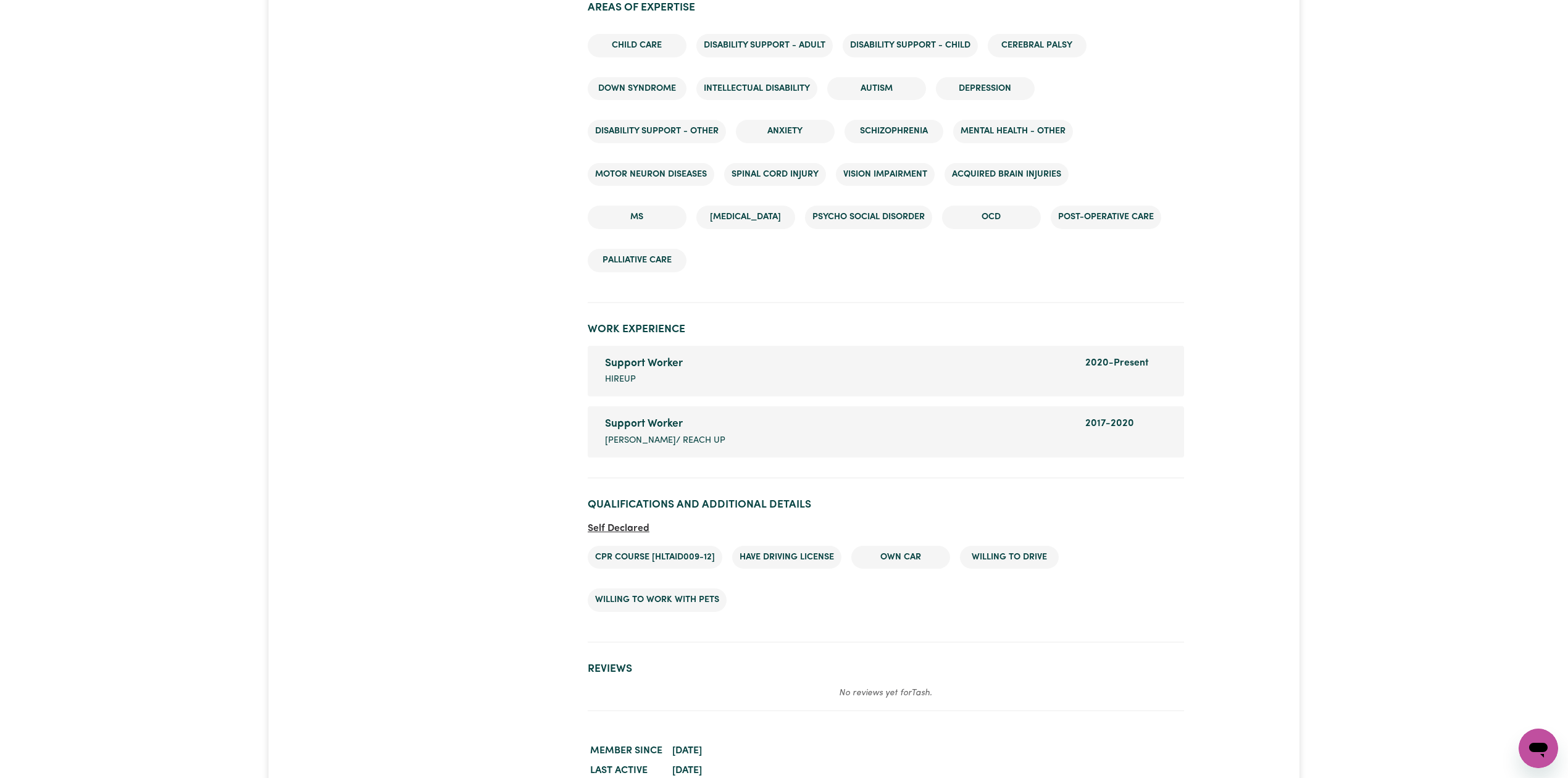
scroll to position [1881, 0]
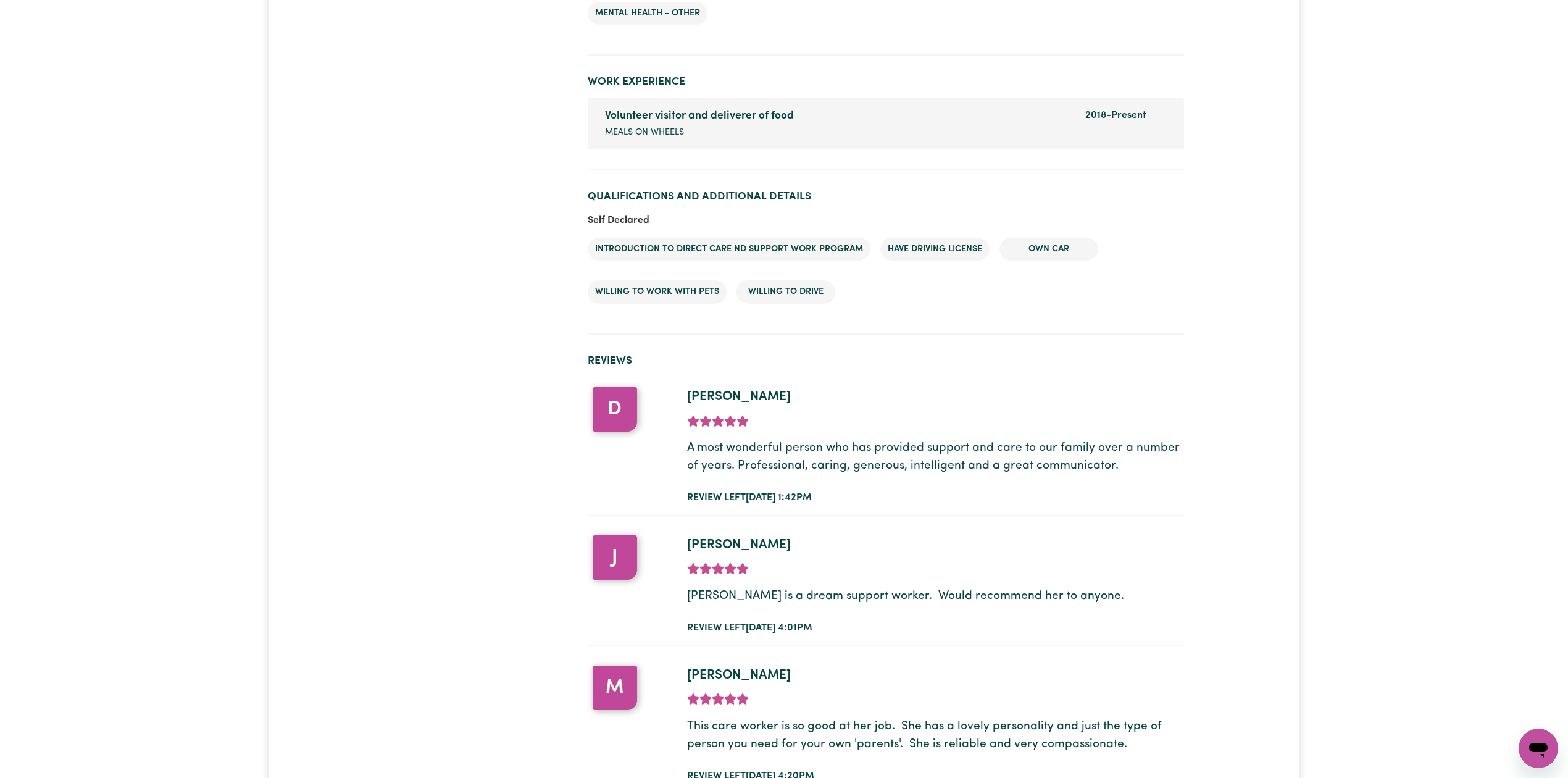
scroll to position [2158, 0]
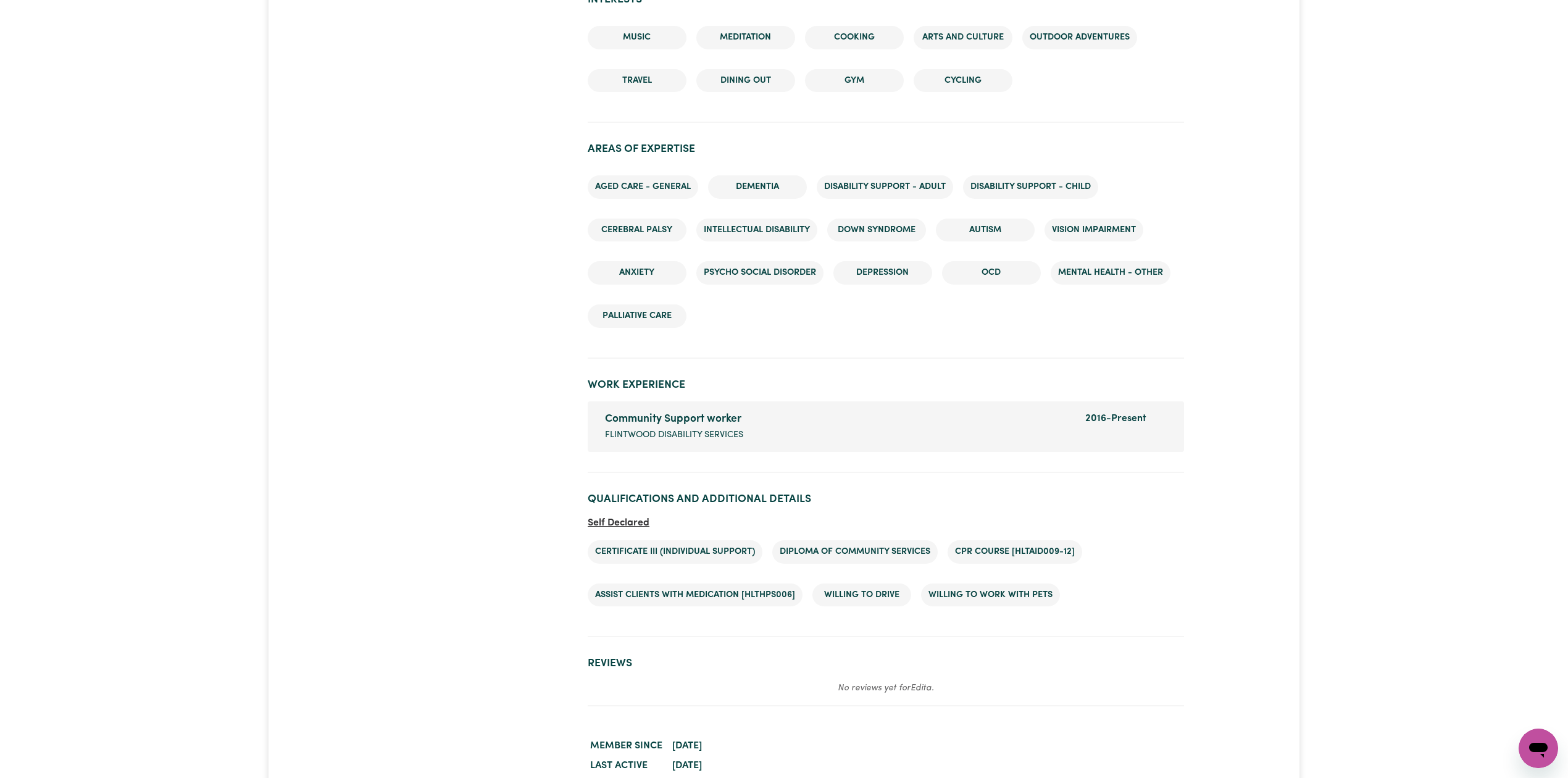
scroll to position [1527, 0]
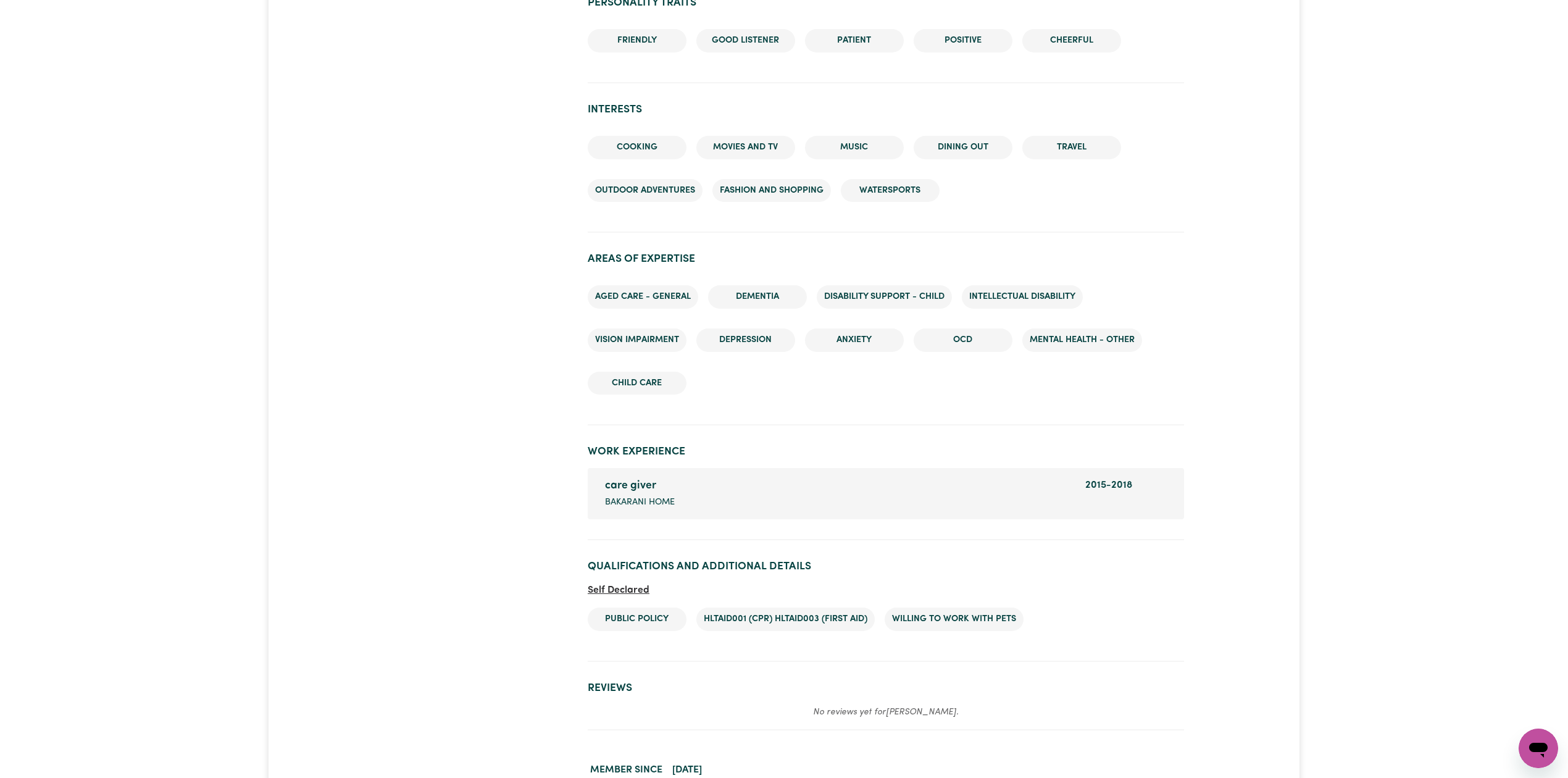
scroll to position [1383, 0]
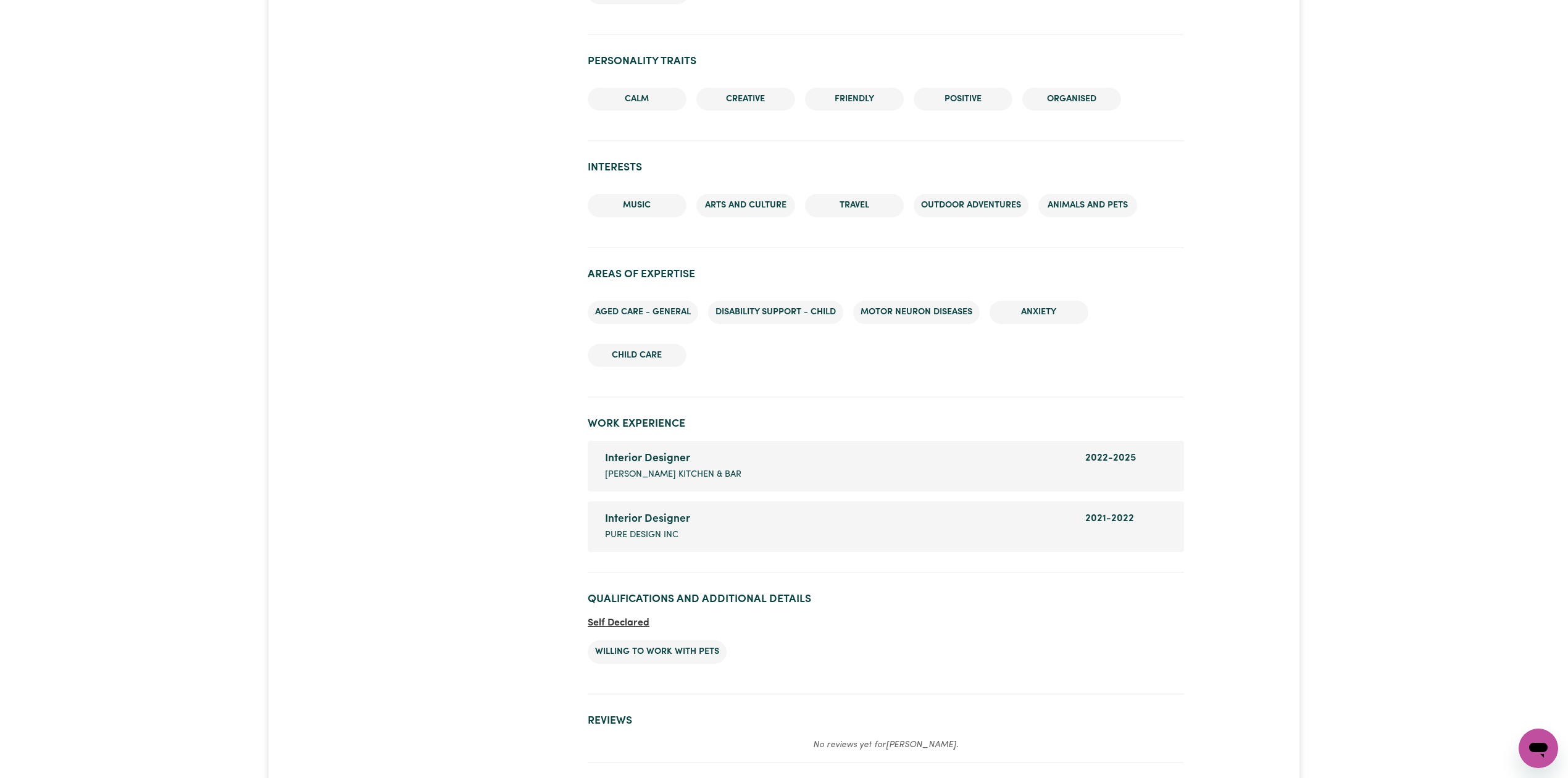
scroll to position [1292, 0]
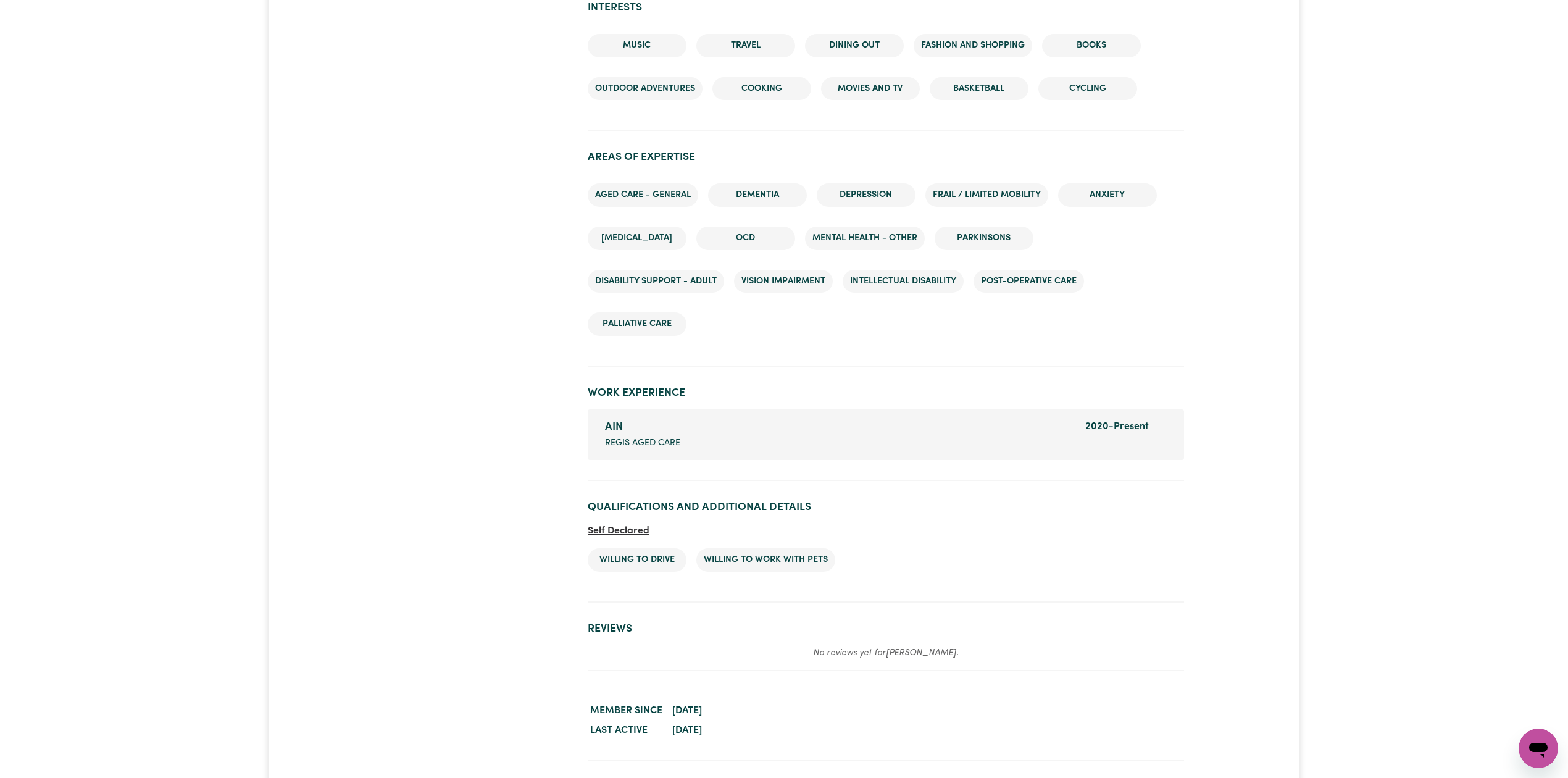
scroll to position [1494, 0]
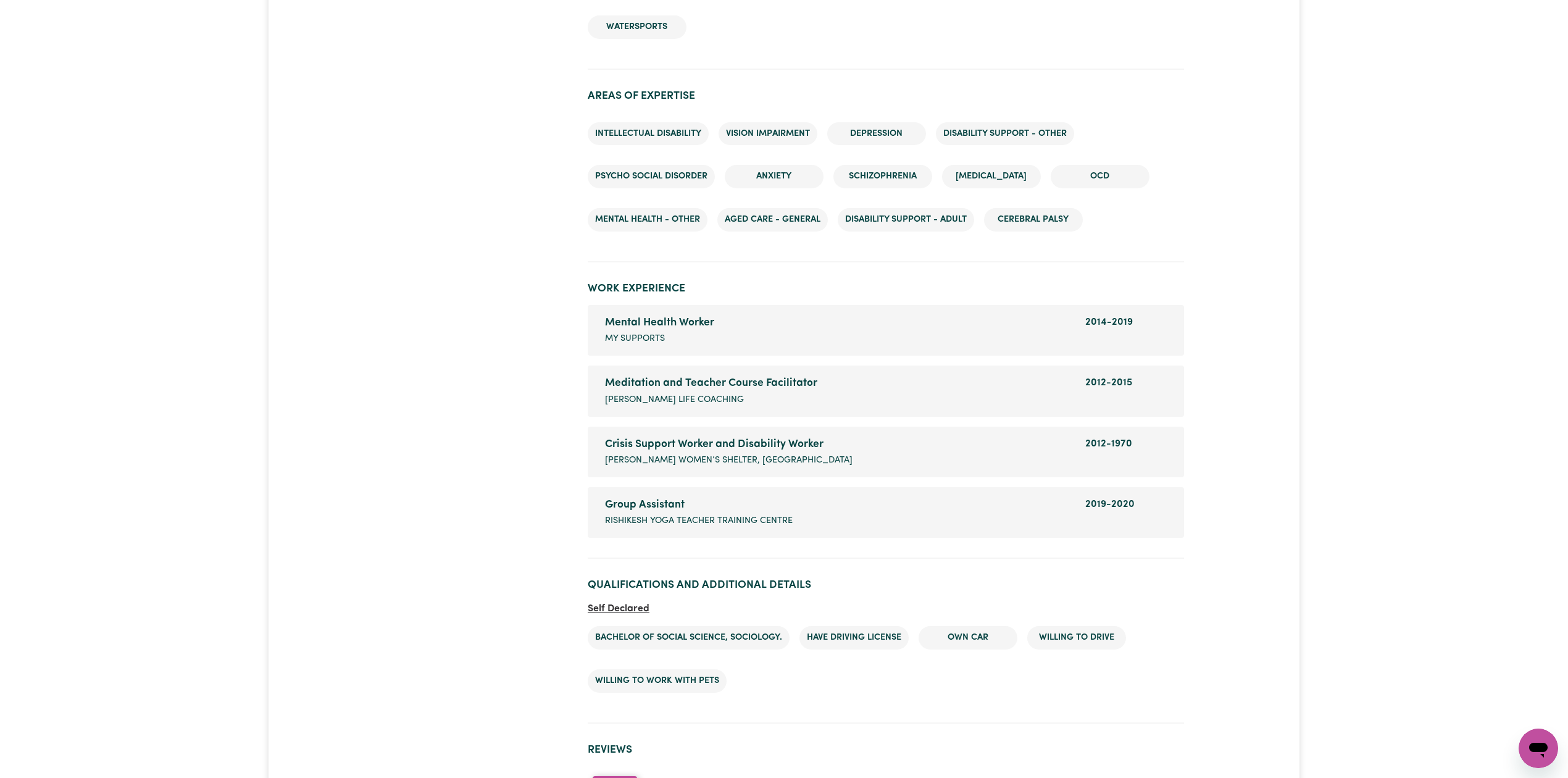
scroll to position [1776, 0]
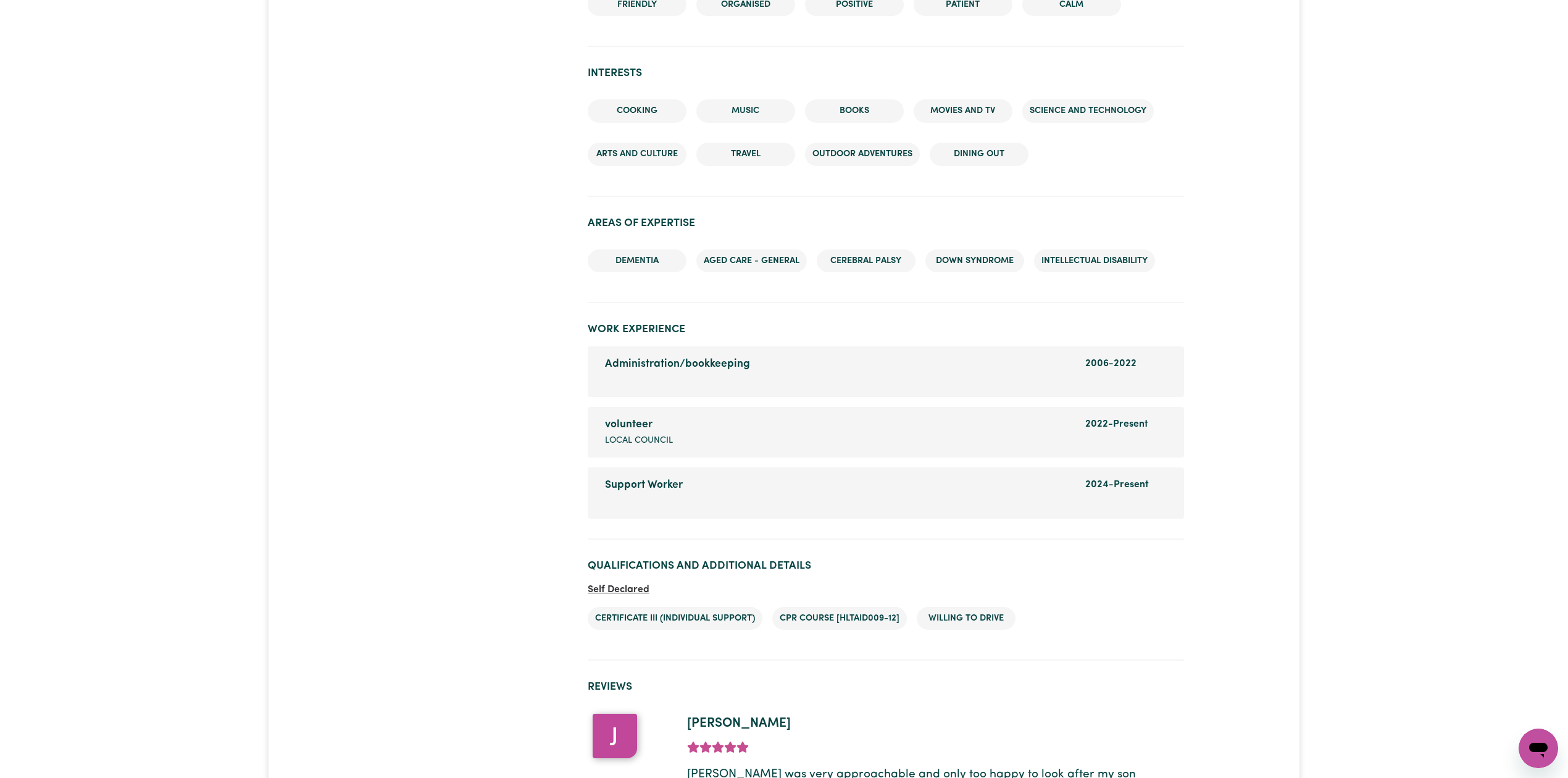
scroll to position [1531, 0]
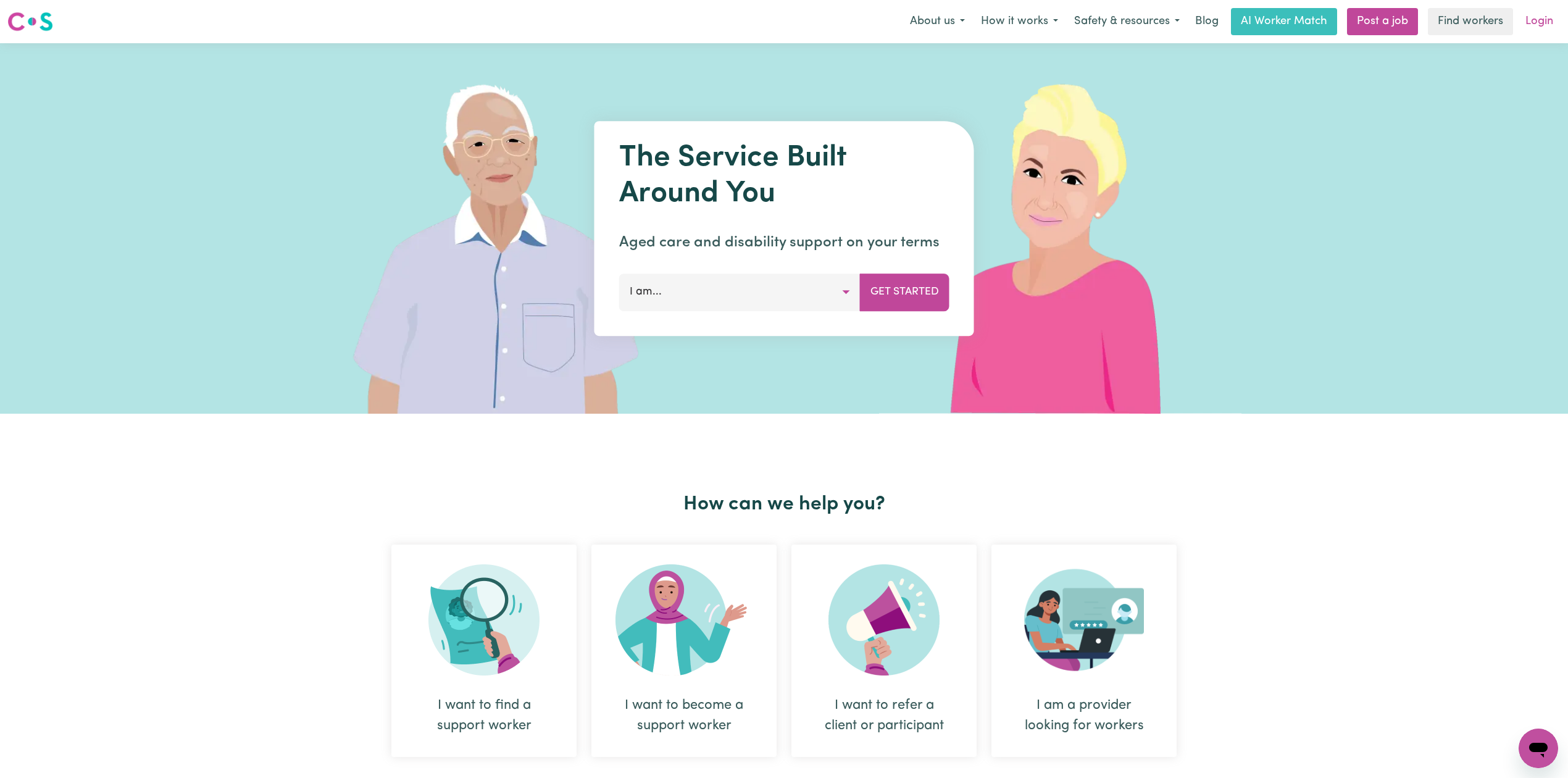
click at [1540, 12] on link "Login" at bounding box center [1540, 22] width 43 height 27
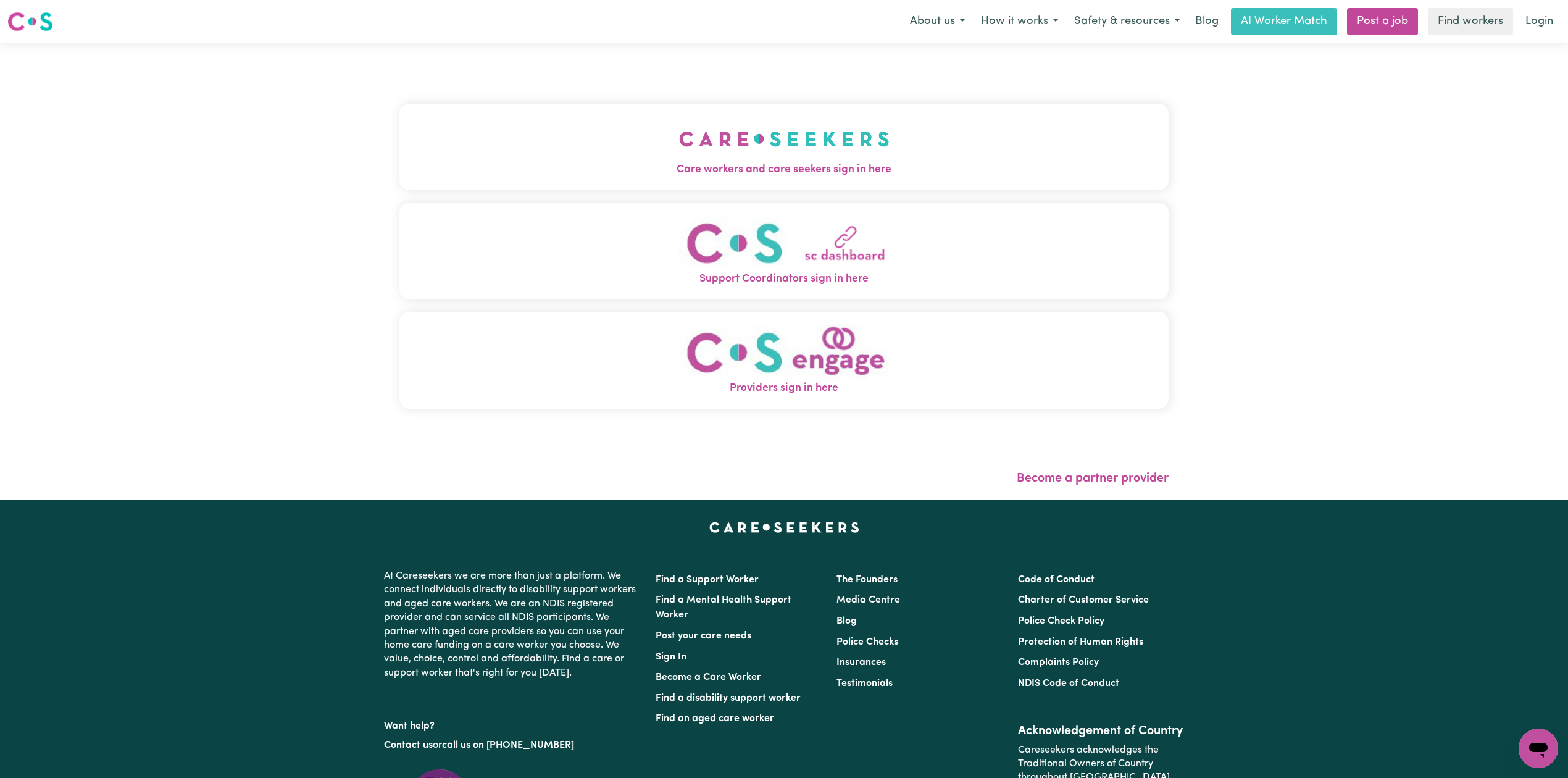
click at [493, 100] on div "Care workers and care seekers sign in here Support Coordinators sign in here Pr…" at bounding box center [784, 263] width 769 height 389
click at [494, 153] on button "Care workers and care seekers sign in here" at bounding box center [784, 147] width 769 height 87
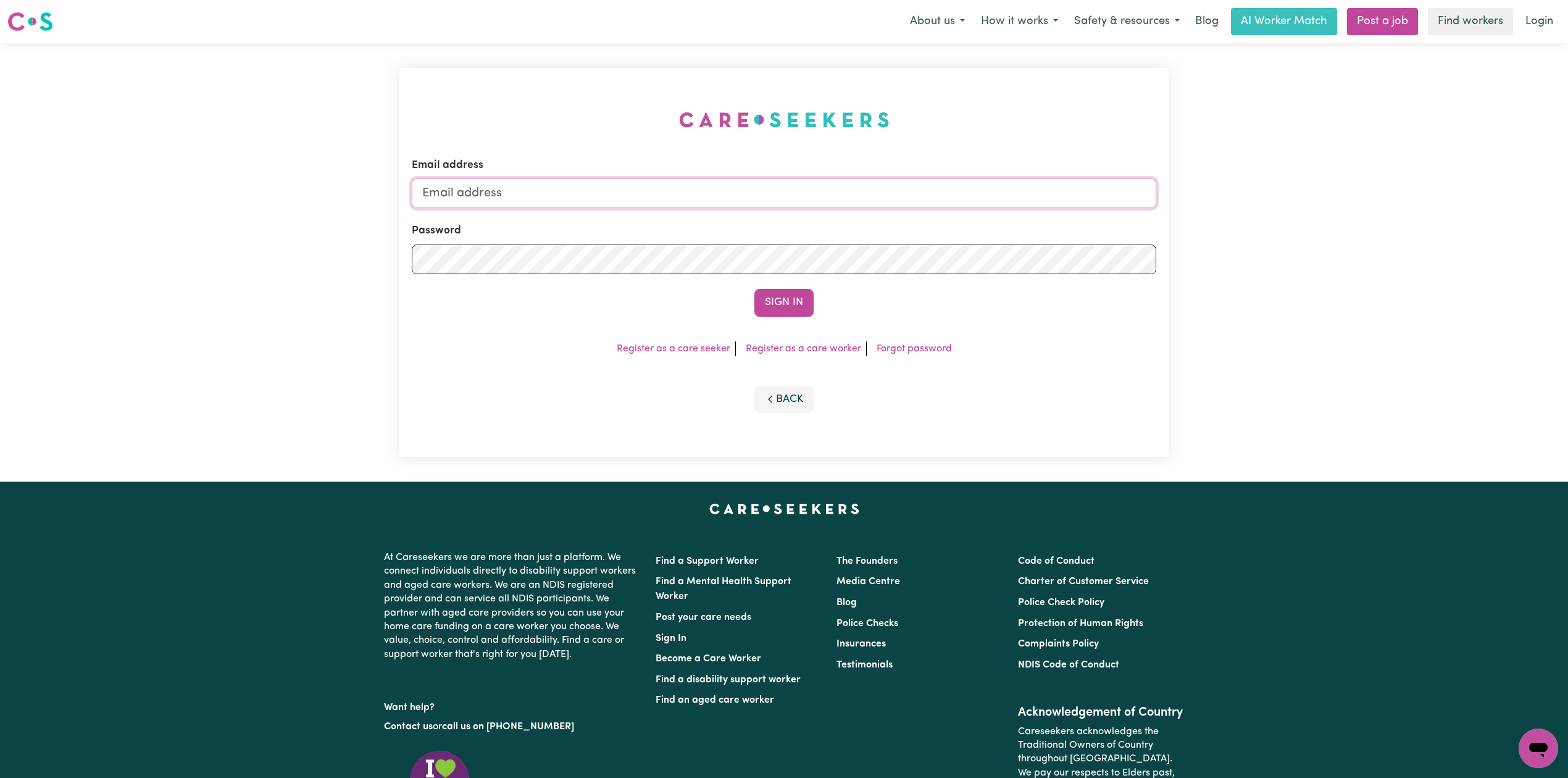
type input "[EMAIL_ADDRESS][DOMAIN_NAME]"
click at [773, 302] on button "Sign In" at bounding box center [784, 302] width 59 height 27
